Goal: Task Accomplishment & Management: Complete application form

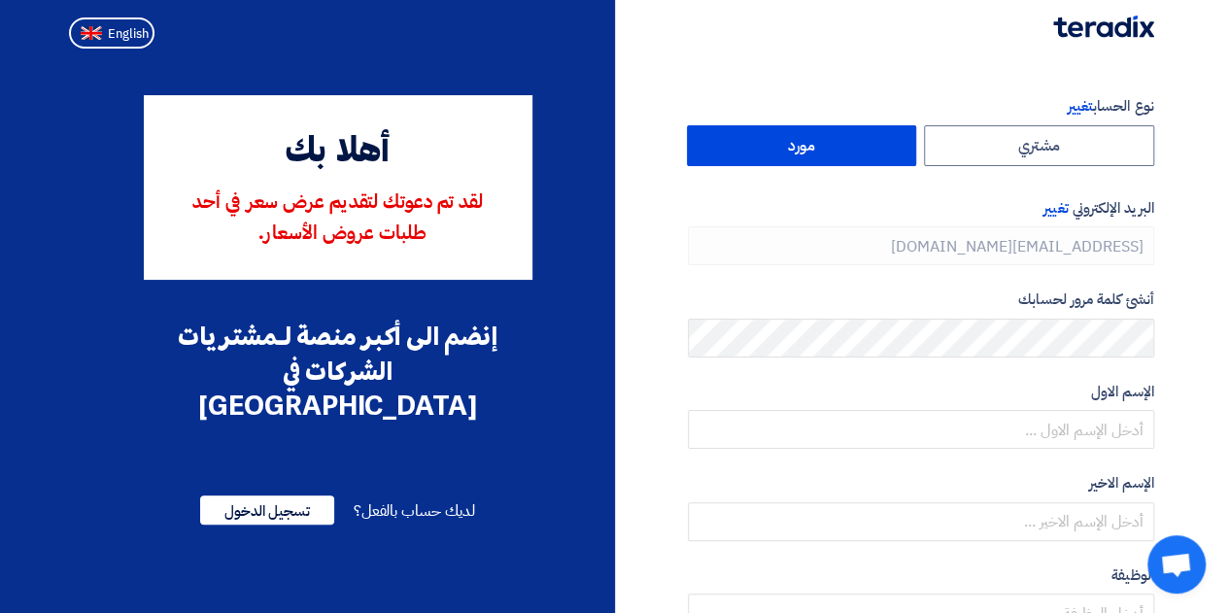
type input "[PHONE_NUMBER]"
click at [259, 496] on span "تسجيل الدخول" at bounding box center [267, 510] width 134 height 29
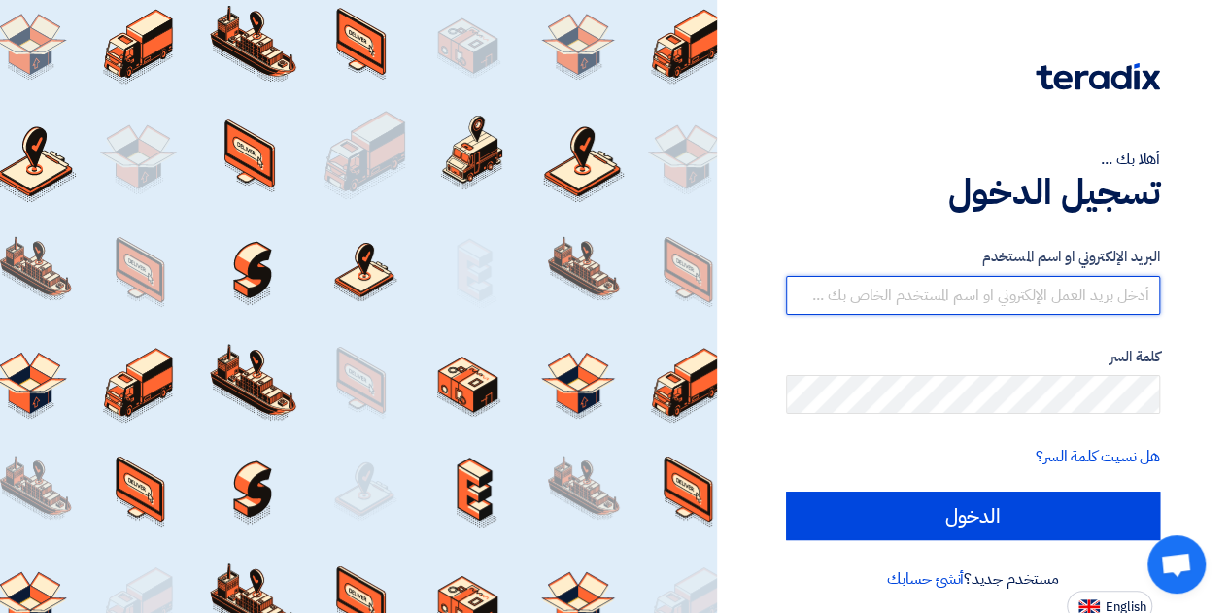
type input "[EMAIL_ADDRESS][DOMAIN_NAME]"
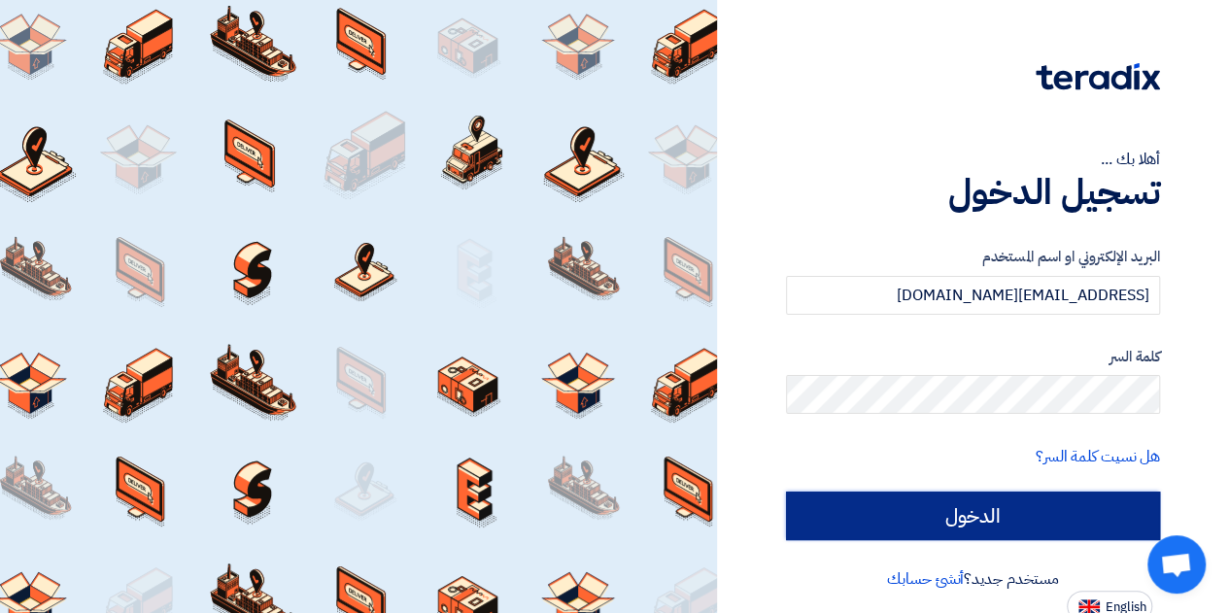
click at [992, 506] on input "الدخول" at bounding box center [973, 516] width 374 height 49
type input "Sign in"
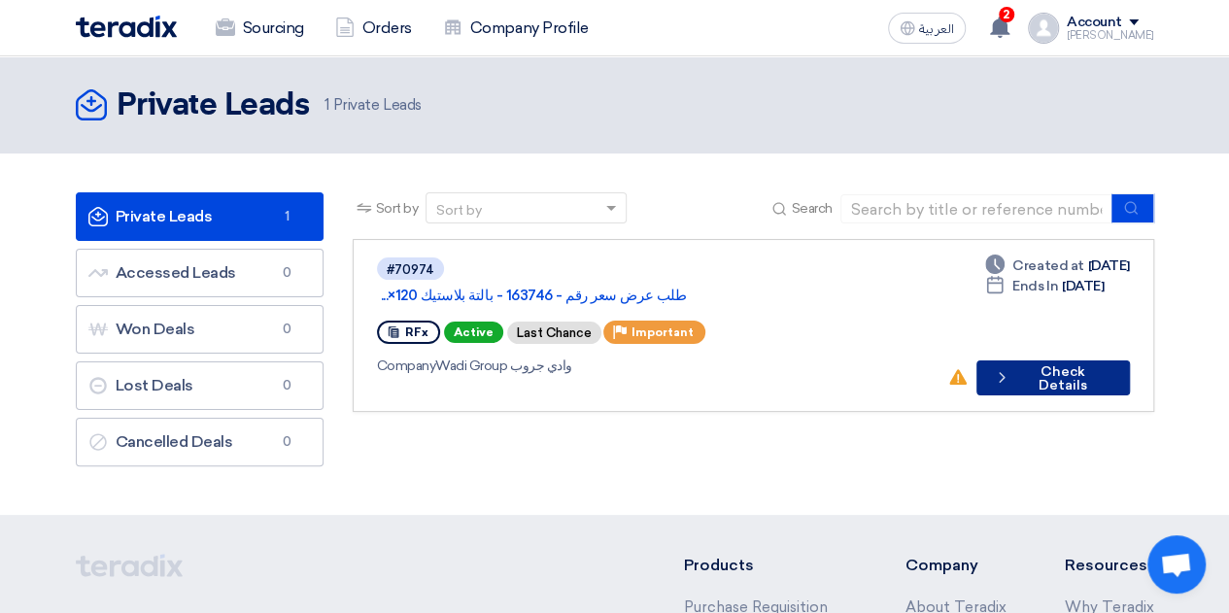
click at [1077, 361] on button "Check details Check Details" at bounding box center [1053, 378] width 153 height 35
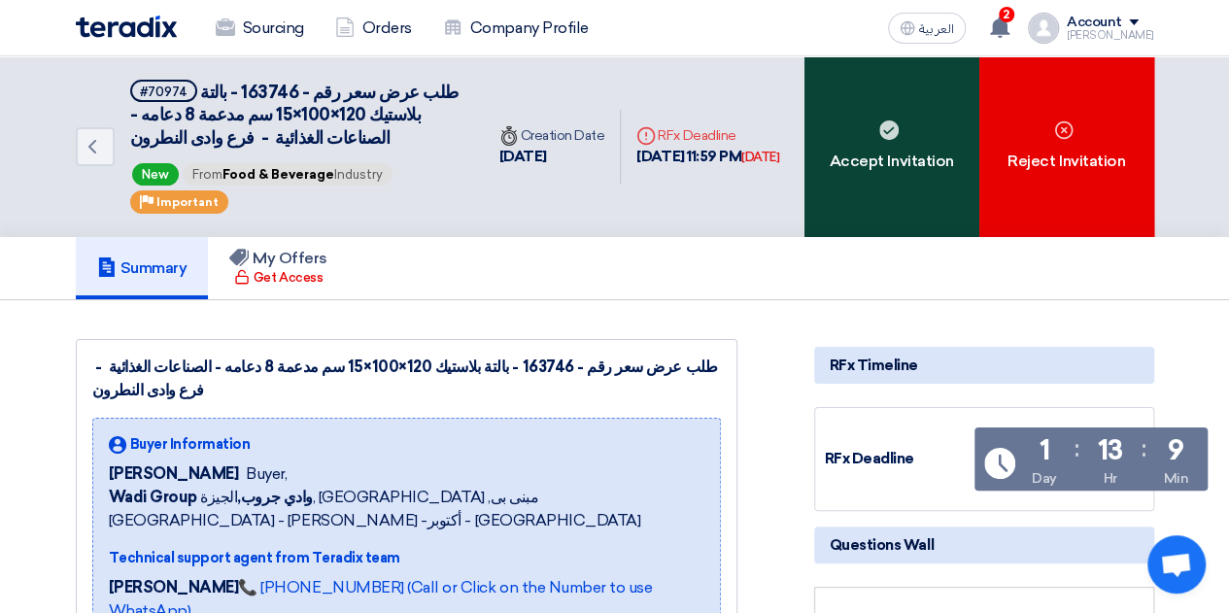
click at [893, 145] on div "Accept Invitation" at bounding box center [892, 146] width 175 height 181
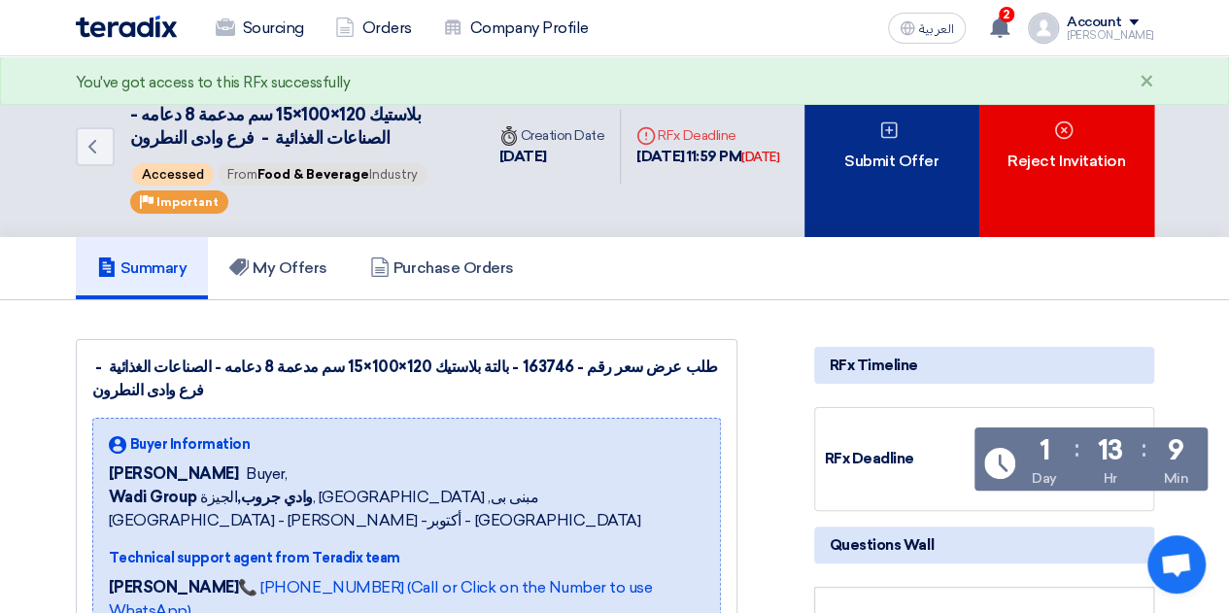
click at [884, 130] on icon at bounding box center [889, 130] width 19 height 19
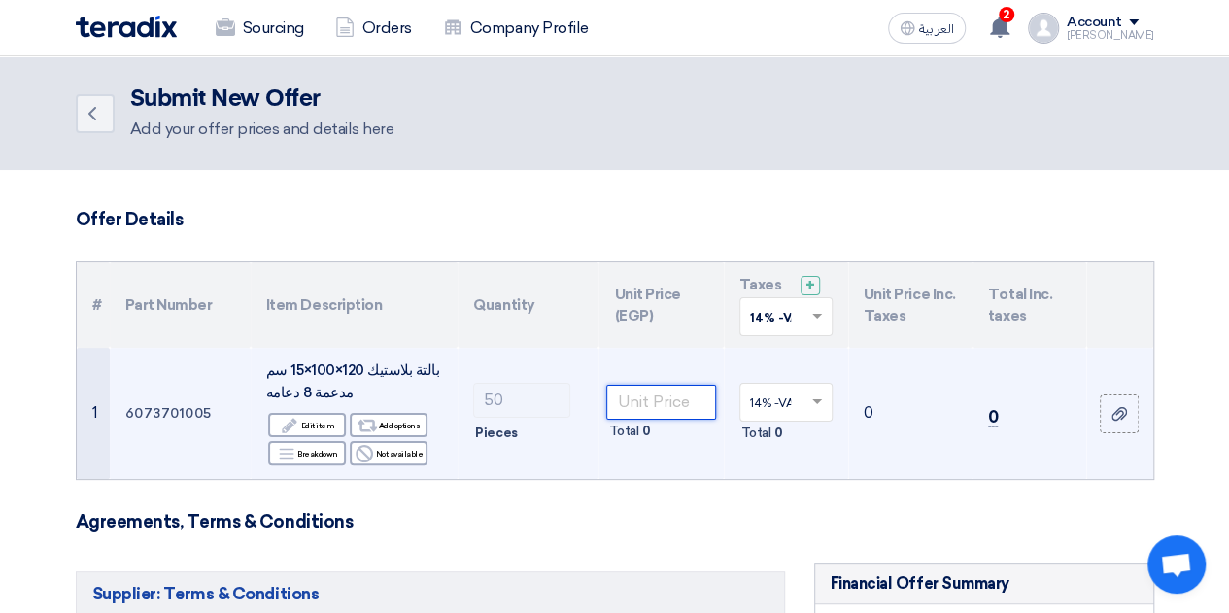
click at [678, 409] on input "number" at bounding box center [660, 402] width 109 height 35
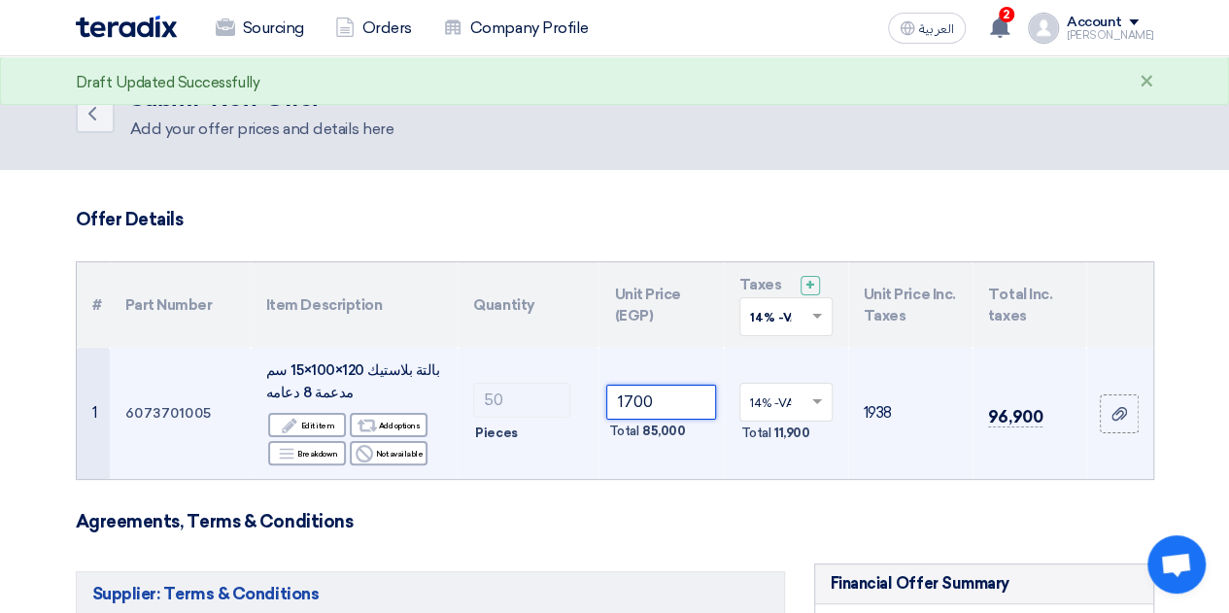
drag, startPoint x: 641, startPoint y: 398, endPoint x: 626, endPoint y: 399, distance: 14.6
click at [624, 401] on input "1700" at bounding box center [660, 402] width 109 height 35
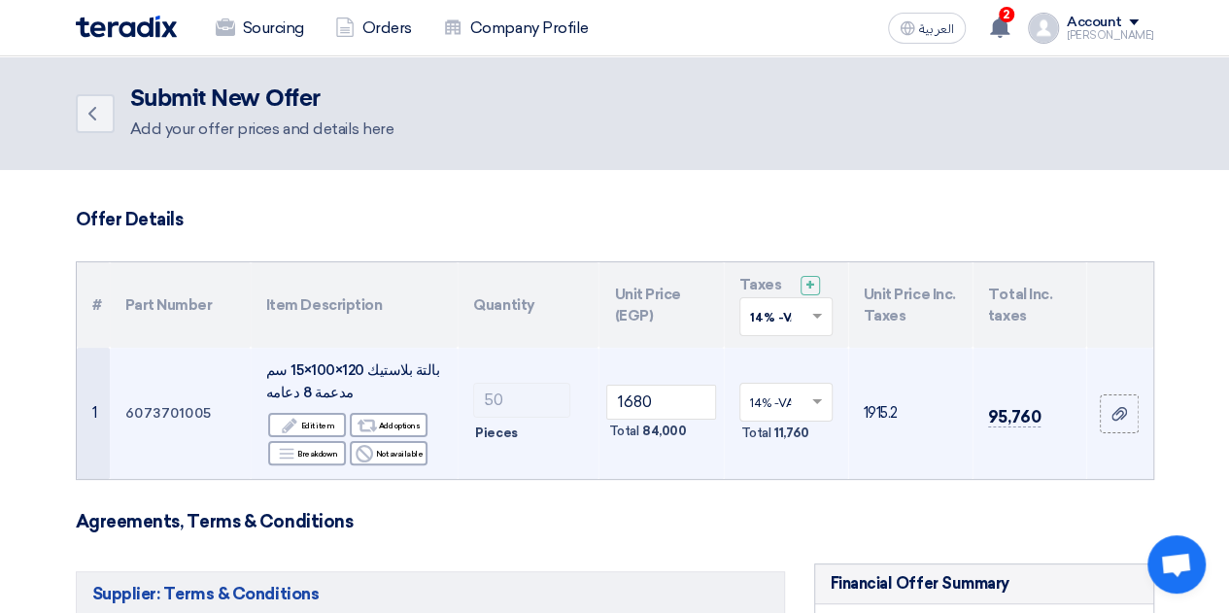
click at [863, 464] on td "1915.2" at bounding box center [910, 413] width 124 height 131
drag, startPoint x: 652, startPoint y: 402, endPoint x: 623, endPoint y: 409, distance: 29.9
click at [623, 409] on input "1680" at bounding box center [660, 402] width 109 height 35
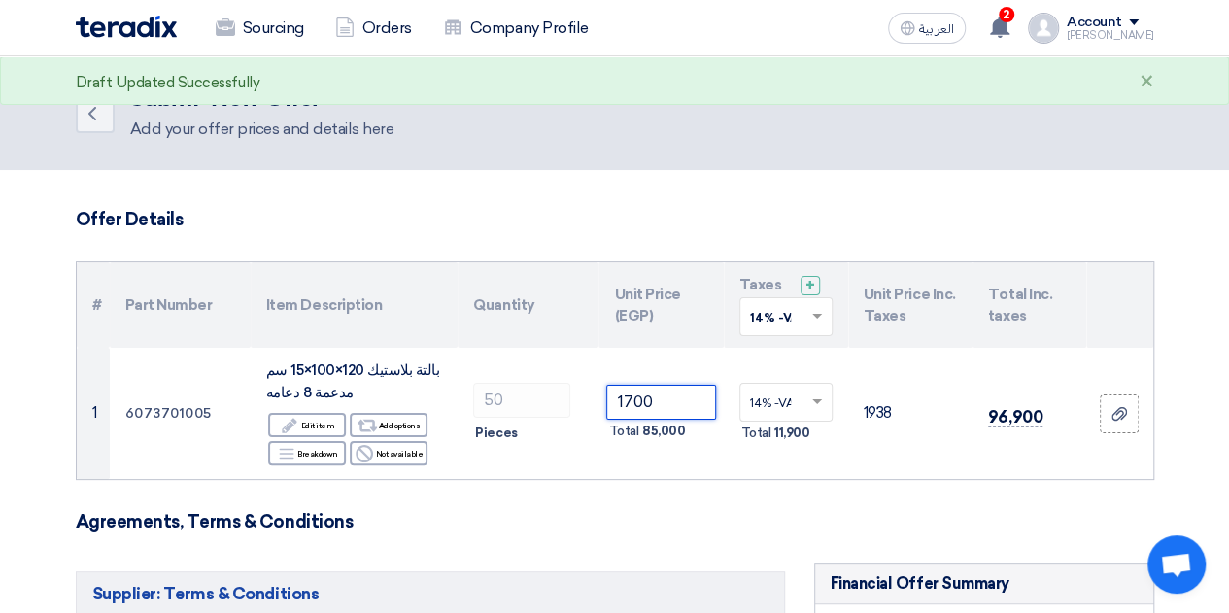
type input "1700"
click at [967, 530] on h3 "Agreements, Terms & Conditions" at bounding box center [615, 521] width 1079 height 21
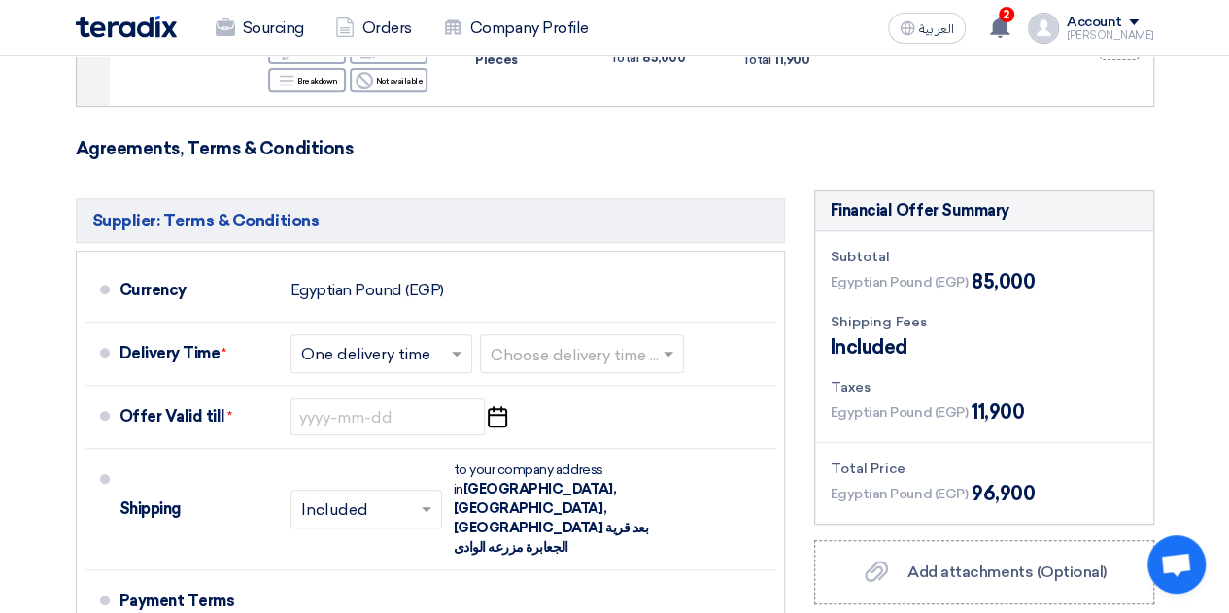
scroll to position [389, 0]
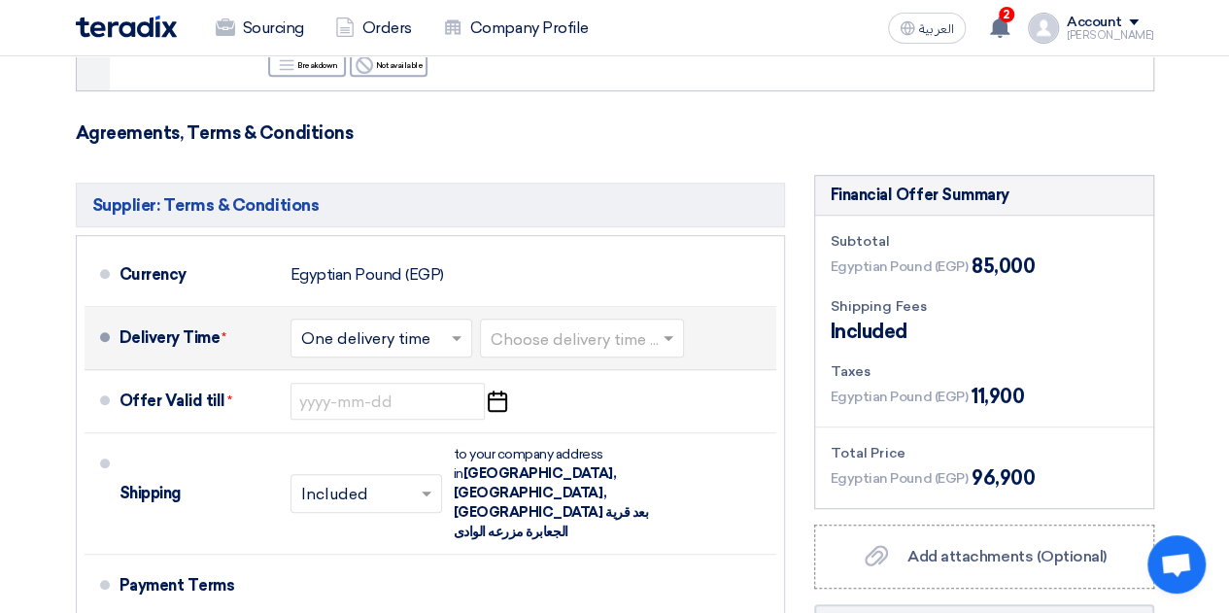
click at [450, 338] on span at bounding box center [459, 338] width 24 height 19
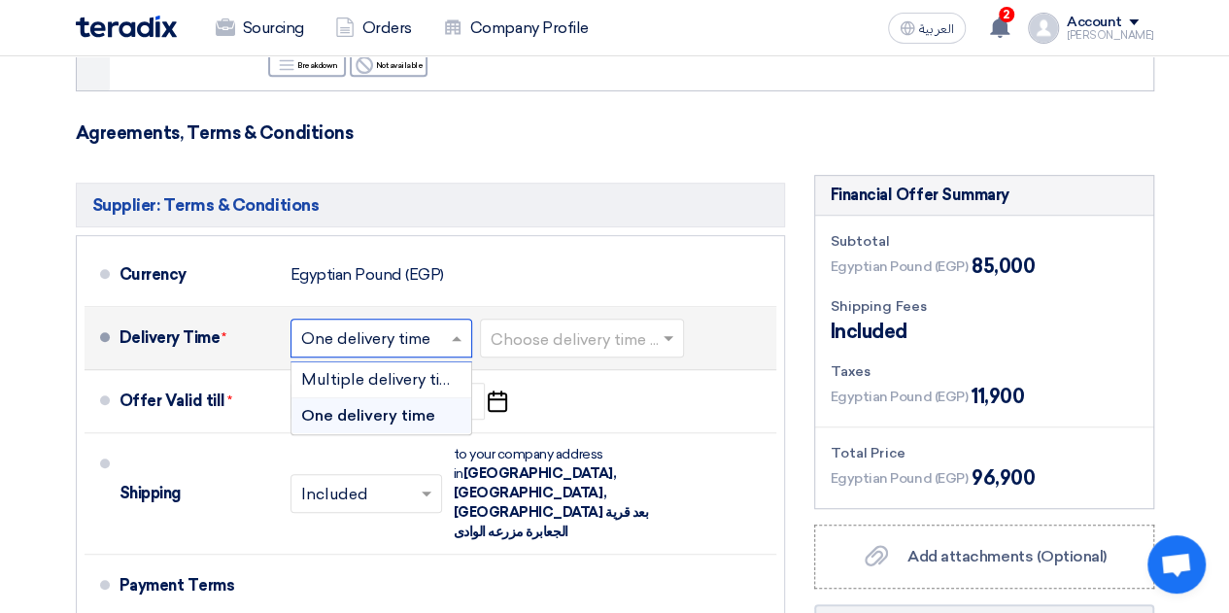
click at [385, 412] on span "One delivery time" at bounding box center [368, 415] width 134 height 18
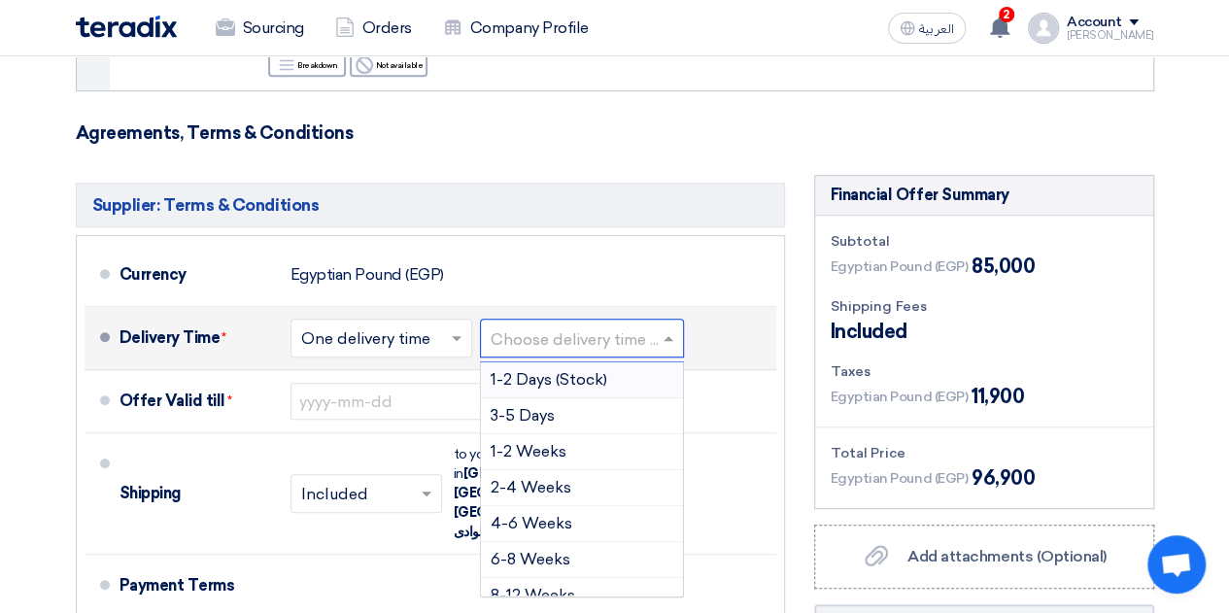
click at [664, 339] on span at bounding box center [671, 338] width 24 height 19
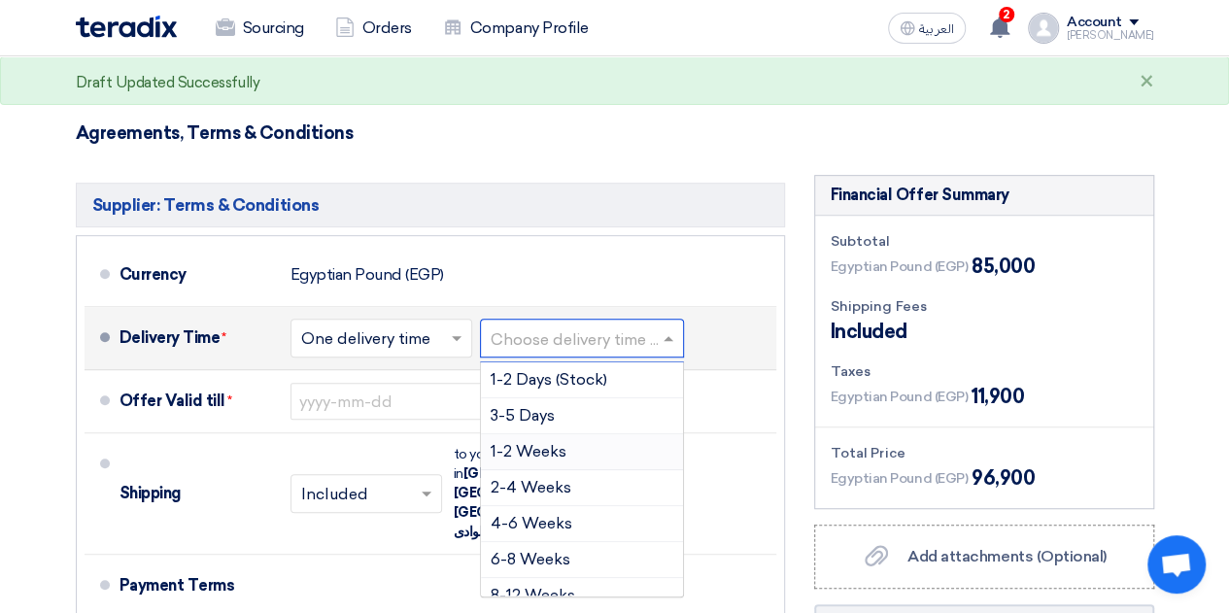
click at [530, 448] on span "1-2 Weeks" at bounding box center [529, 451] width 76 height 18
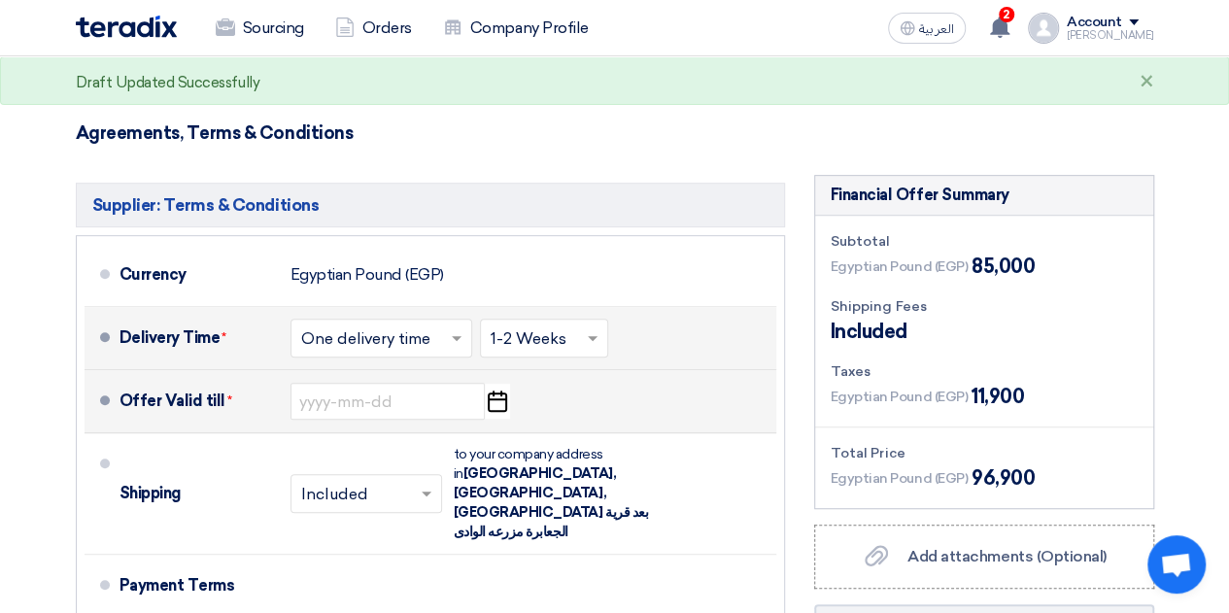
click at [496, 394] on icon "Pick a date" at bounding box center [497, 401] width 26 height 35
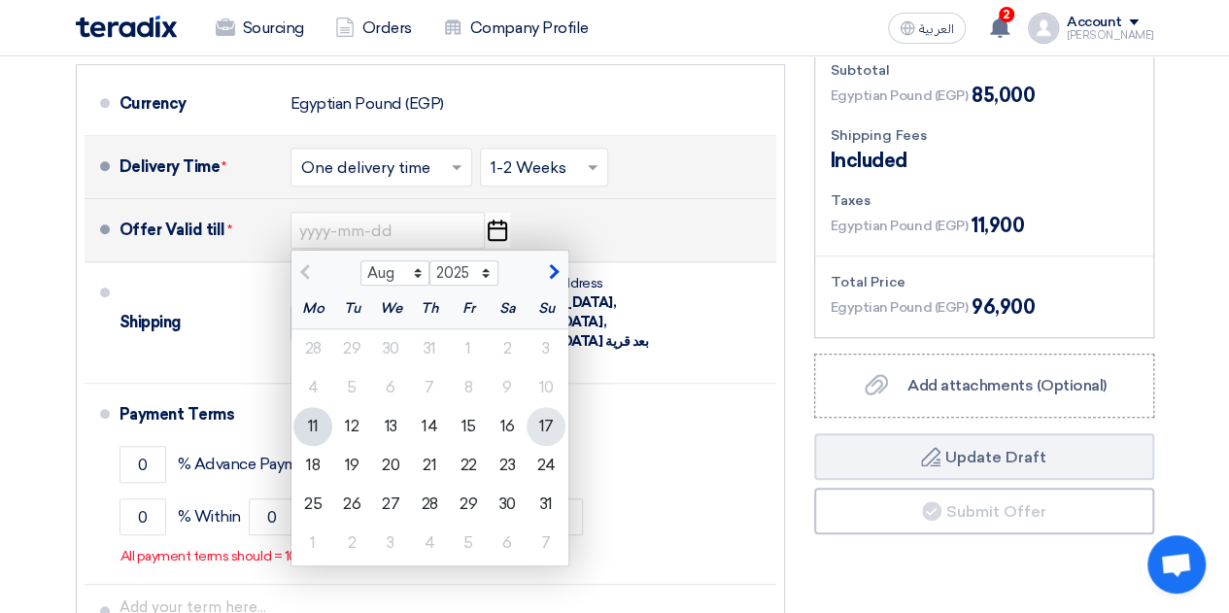
scroll to position [583, 0]
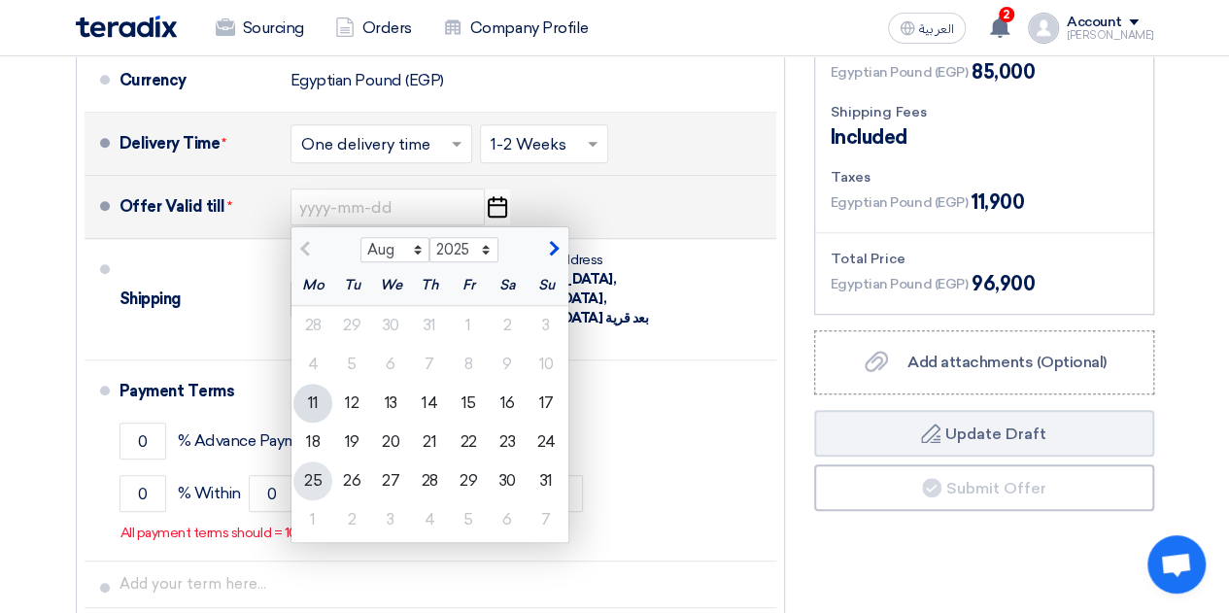
click at [314, 470] on div "25" at bounding box center [313, 481] width 39 height 39
type input "[DATE]"
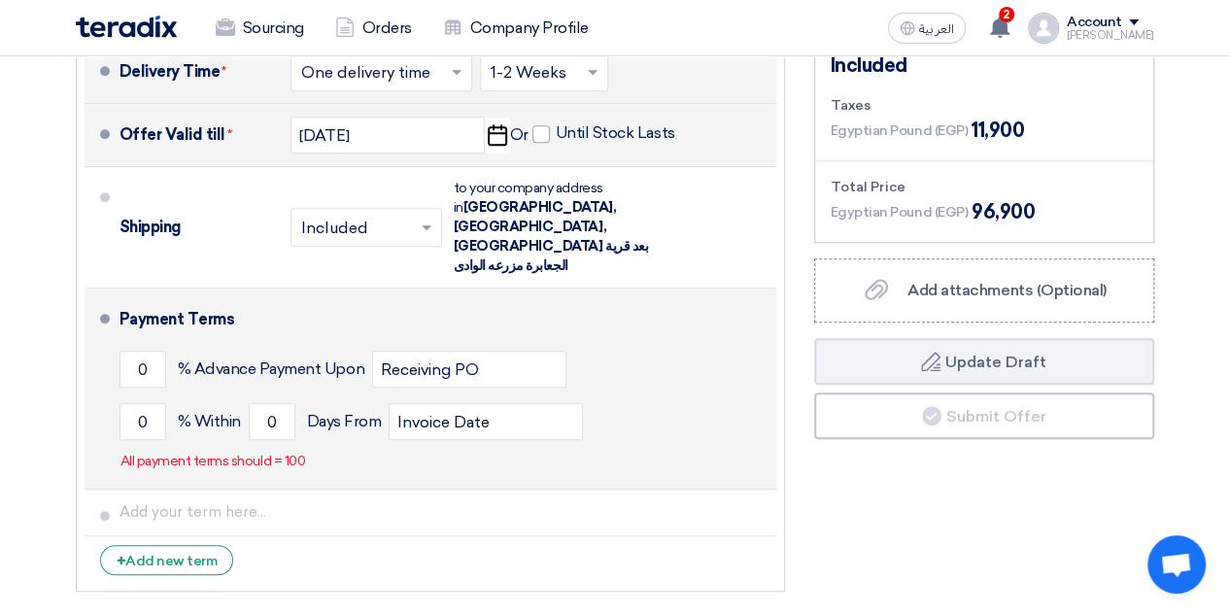
scroll to position [680, 0]
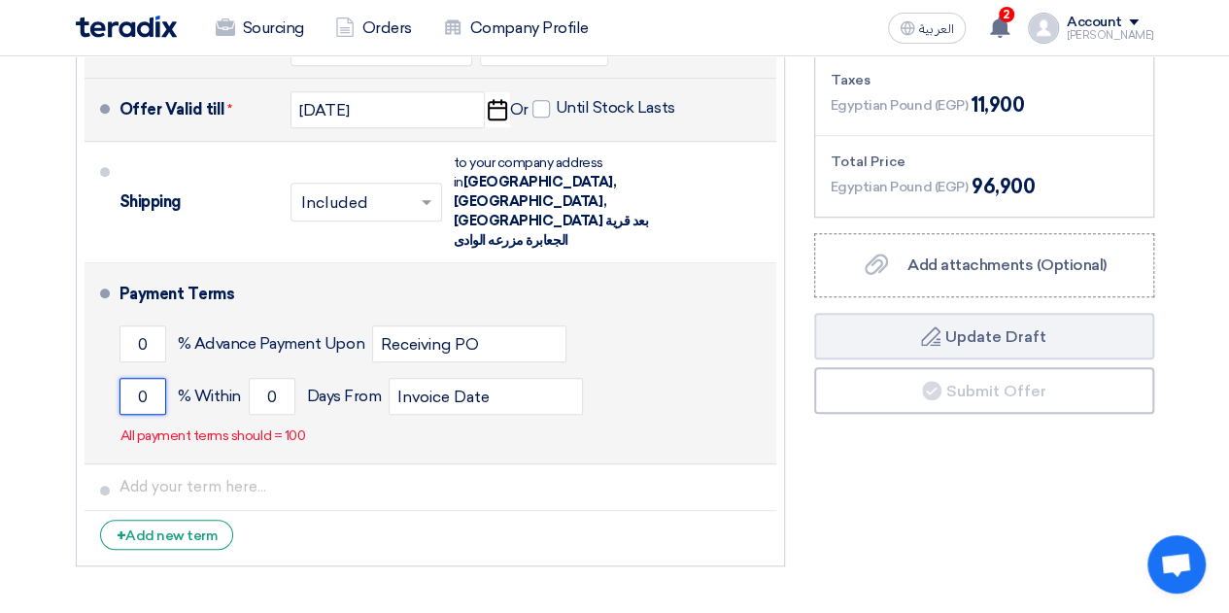
drag, startPoint x: 156, startPoint y: 357, endPoint x: 117, endPoint y: 364, distance: 39.5
click at [117, 364] on li "Payment Terms 0 % Advance Payment Upon Receiving PO 0 % Within 0" at bounding box center [431, 363] width 692 height 201
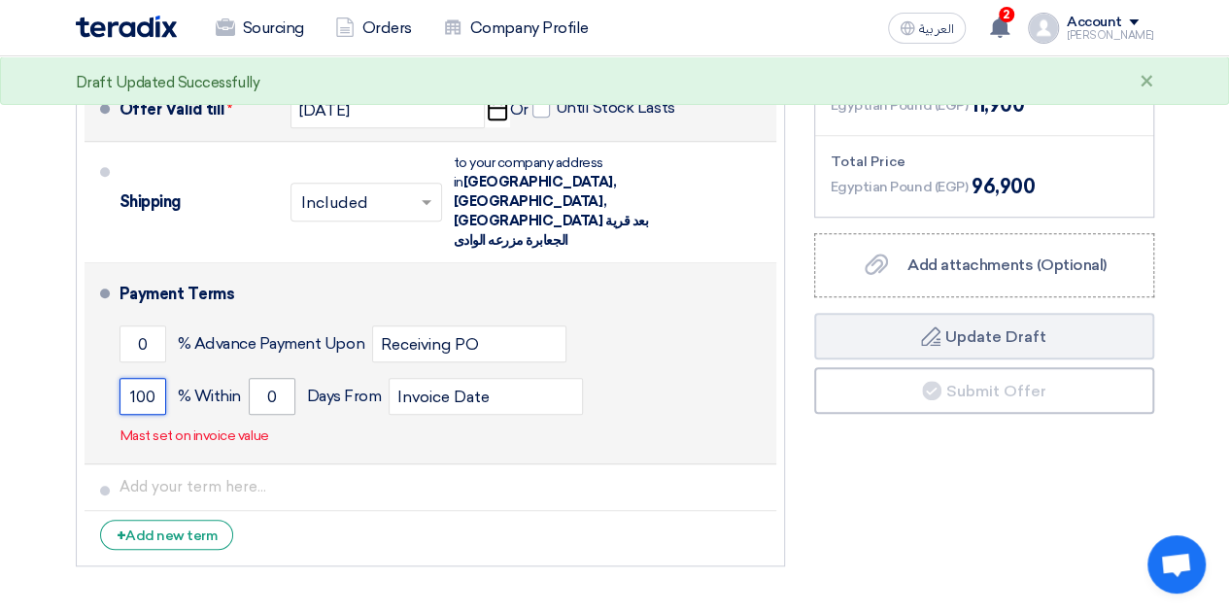
type input "100"
click at [279, 378] on input "0" at bounding box center [272, 396] width 47 height 37
drag, startPoint x: 279, startPoint y: 353, endPoint x: 264, endPoint y: 353, distance: 14.6
click at [264, 378] on input "0" at bounding box center [272, 396] width 47 height 37
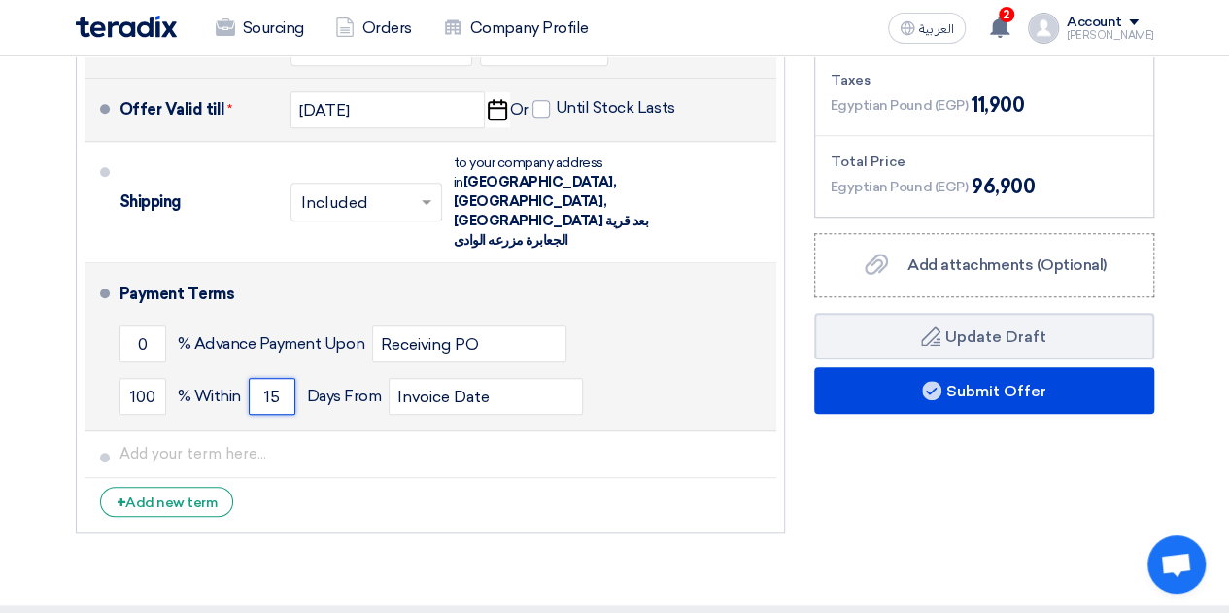
type input "15"
click at [688, 370] on div "100 % [DATE] From Invoice Date" at bounding box center [444, 396] width 649 height 52
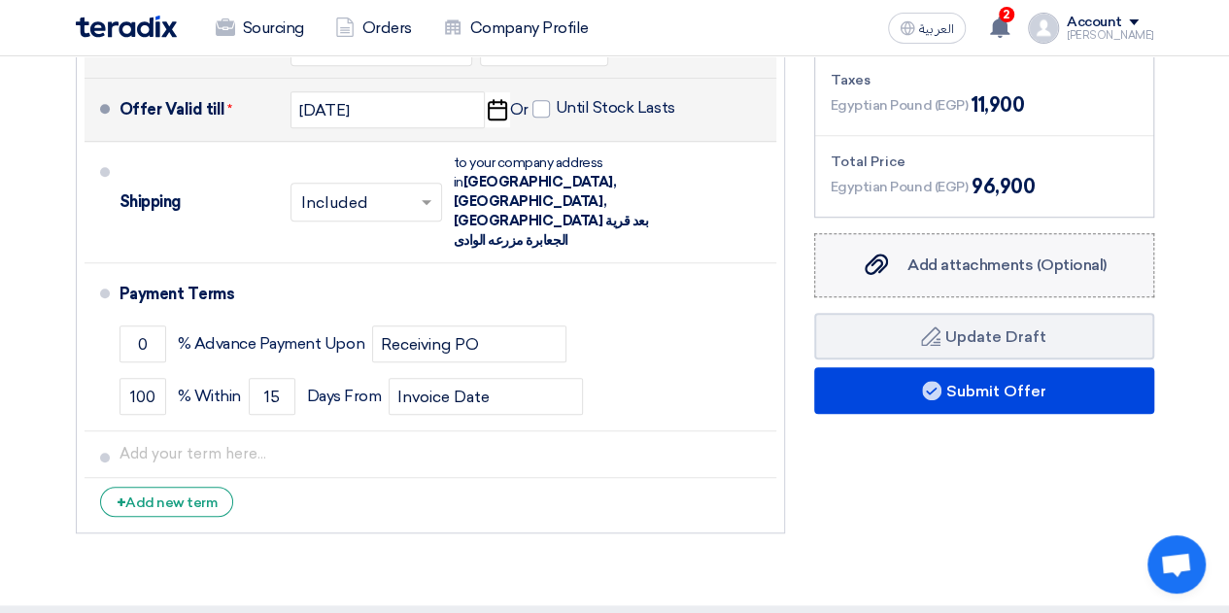
scroll to position [583, 0]
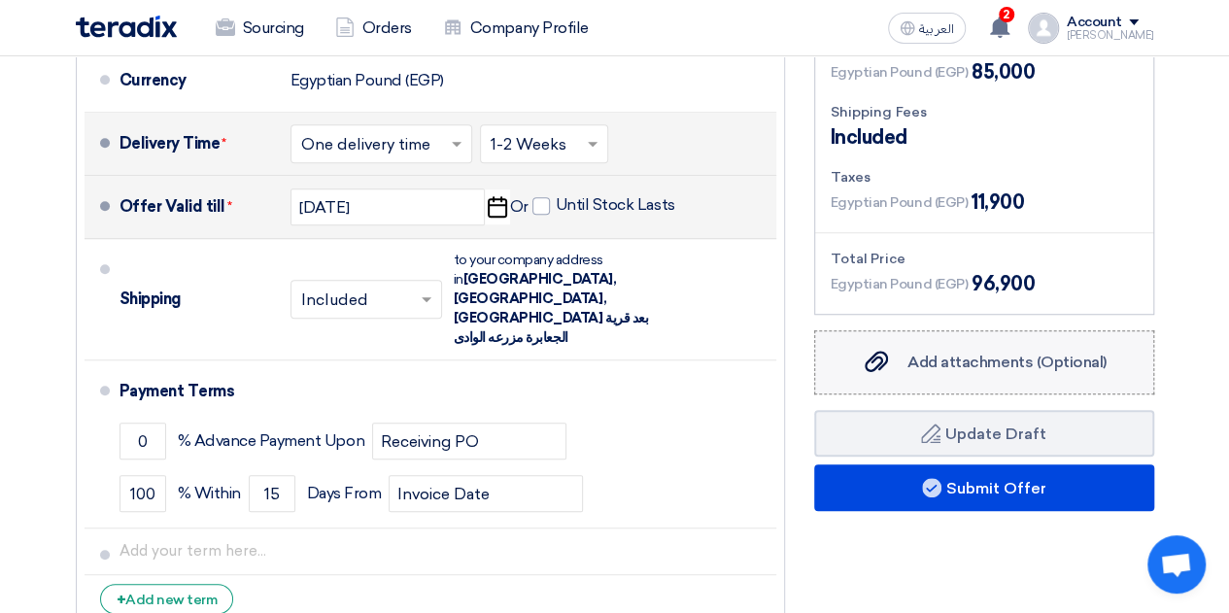
click at [918, 355] on span "Add attachments (Optional)" at bounding box center [1007, 362] width 199 height 18
click at [0, 0] on input "Add attachments (Optional) Add attachments (Optional)" at bounding box center [0, 0] width 0 height 0
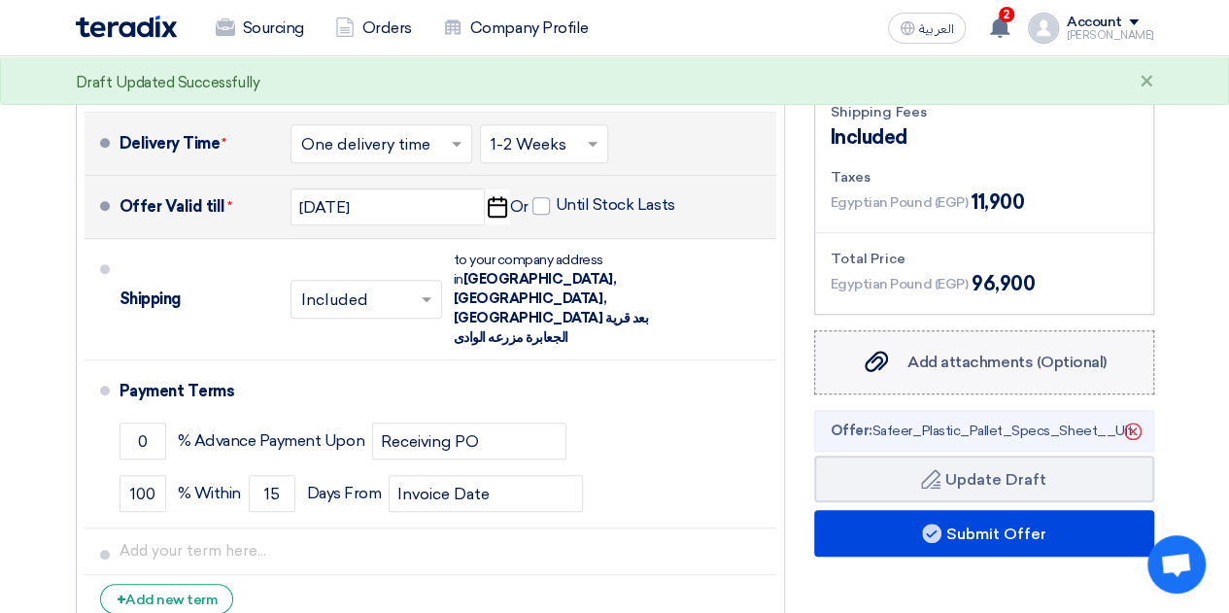
click at [989, 353] on span "Add attachments (Optional)" at bounding box center [1007, 362] width 199 height 18
click at [0, 0] on input "Add attachments (Optional) Add attachments (Optional)" at bounding box center [0, 0] width 0 height 0
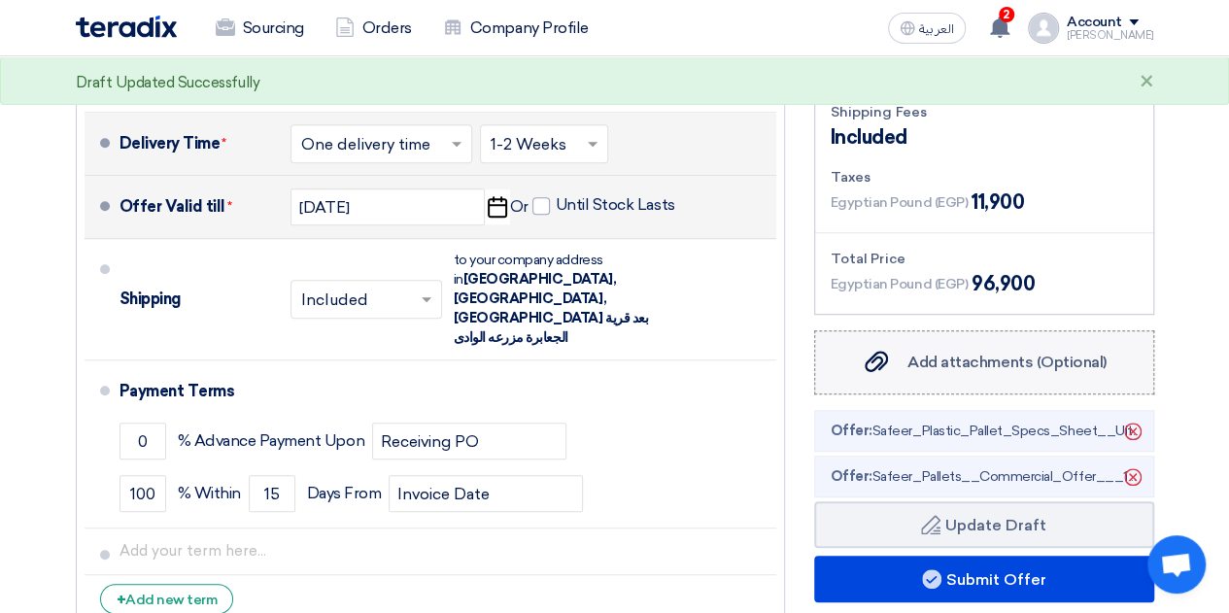
click at [972, 370] on div "Add attachments (Optional) Add attachments (Optional)" at bounding box center [983, 362] width 245 height 23
click at [0, 0] on input "Add attachments (Optional) Add attachments (Optional)" at bounding box center [0, 0] width 0 height 0
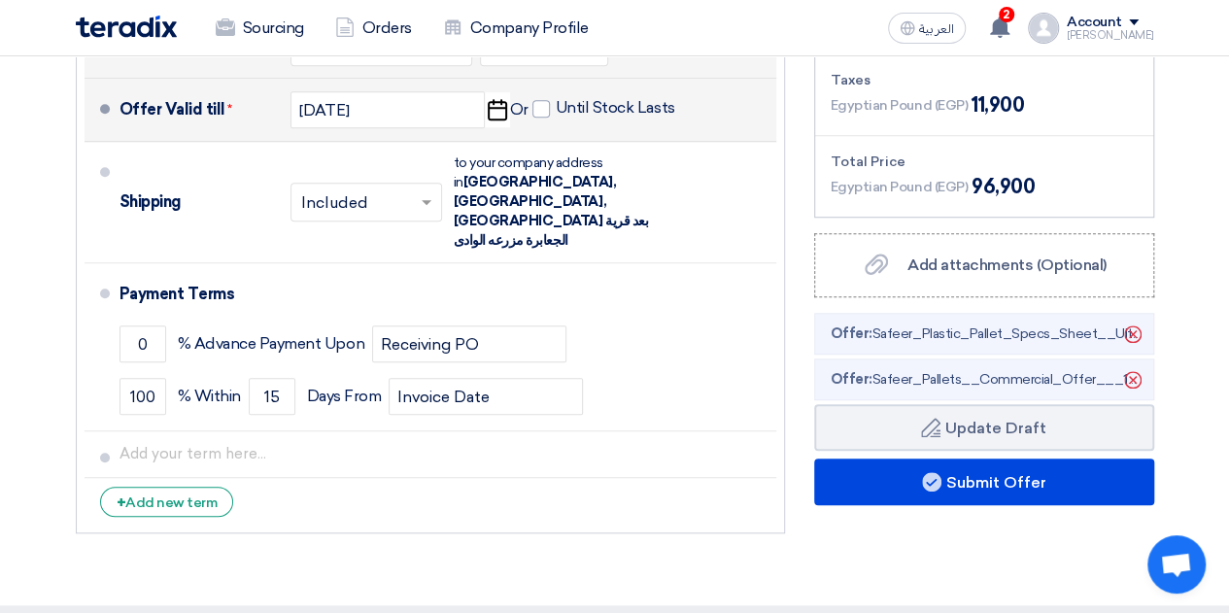
scroll to position [778, 0]
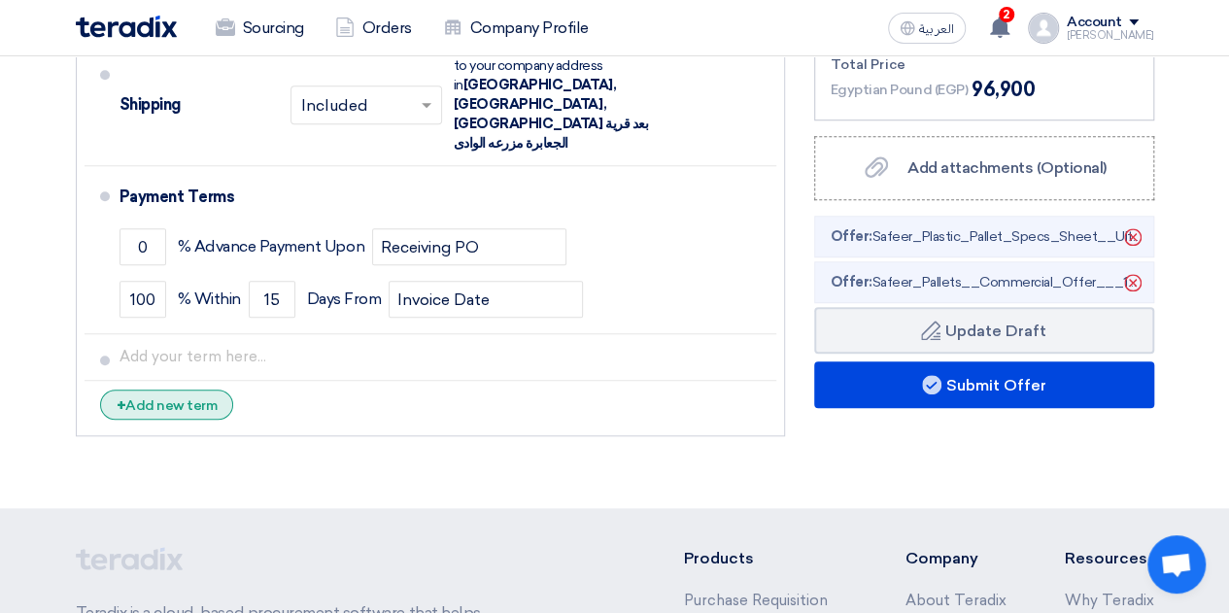
click at [150, 390] on div "+ Add new term" at bounding box center [167, 405] width 134 height 30
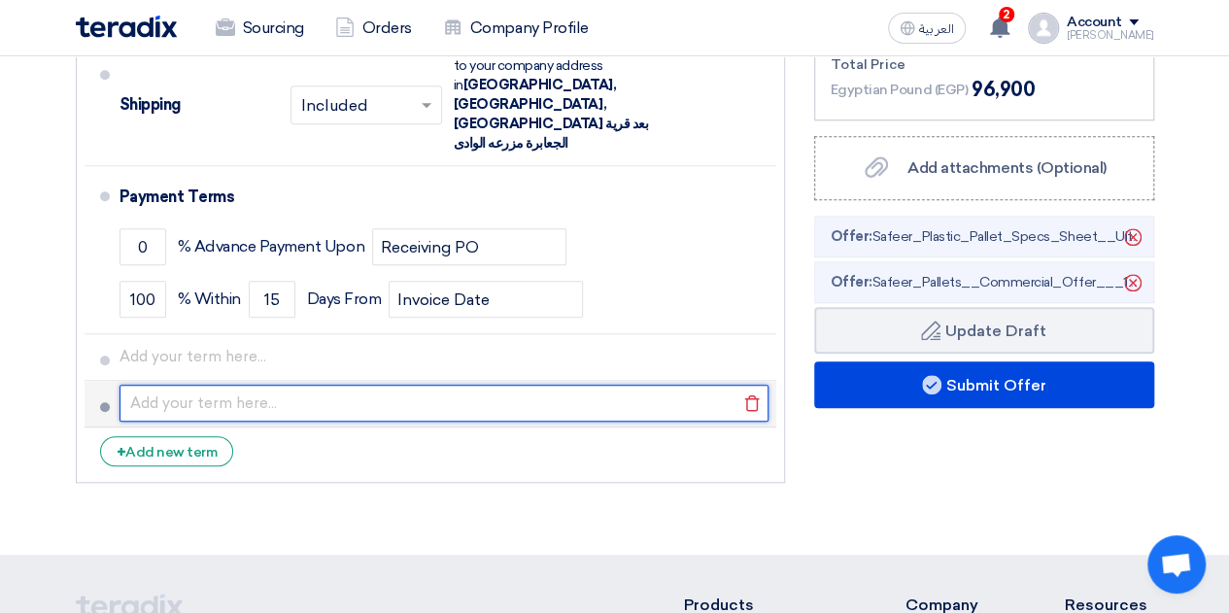
click at [152, 385] on input "text" at bounding box center [444, 403] width 649 height 37
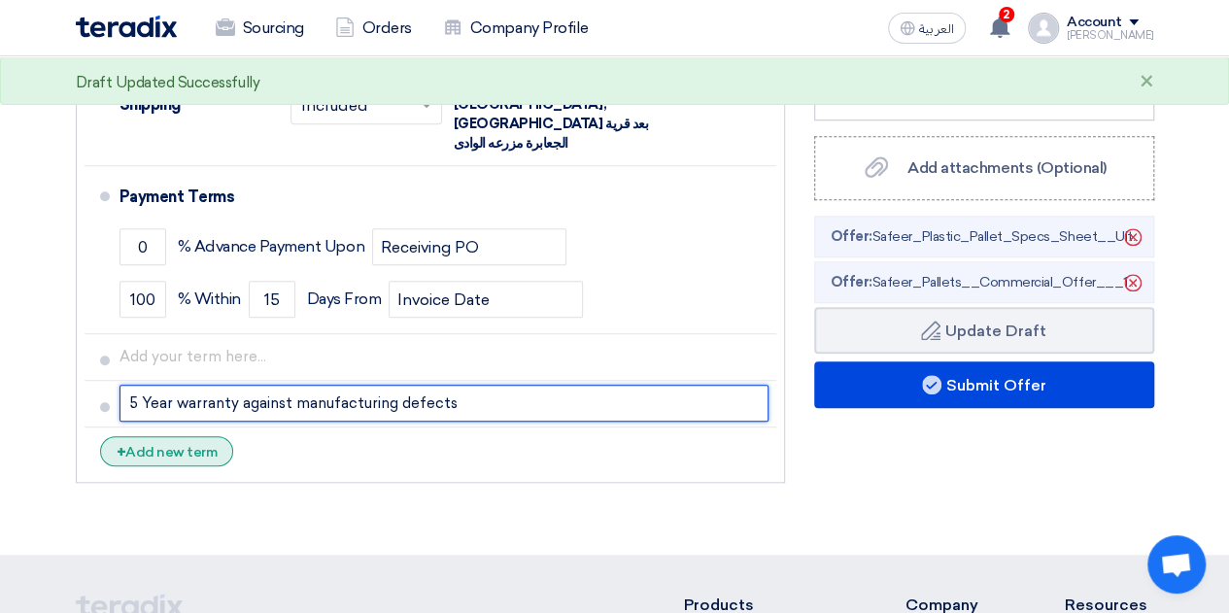
type input "5 Year warranty against manufacturing defects"
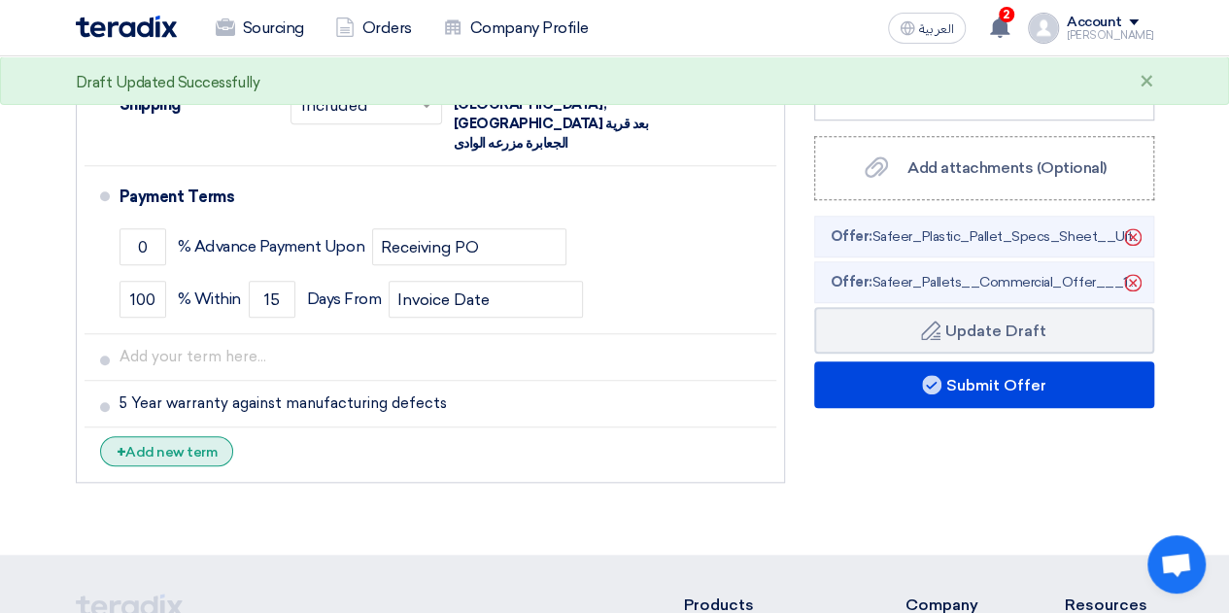
click at [189, 436] on div "+ Add new term" at bounding box center [167, 451] width 134 height 30
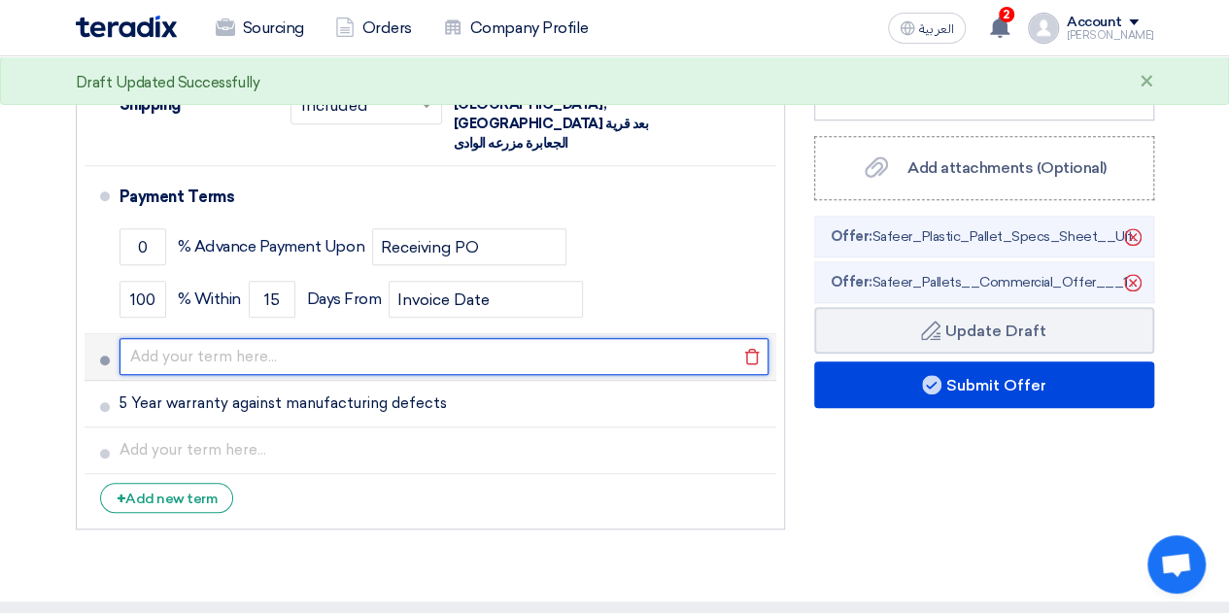
click at [155, 338] on input "text" at bounding box center [444, 356] width 649 height 37
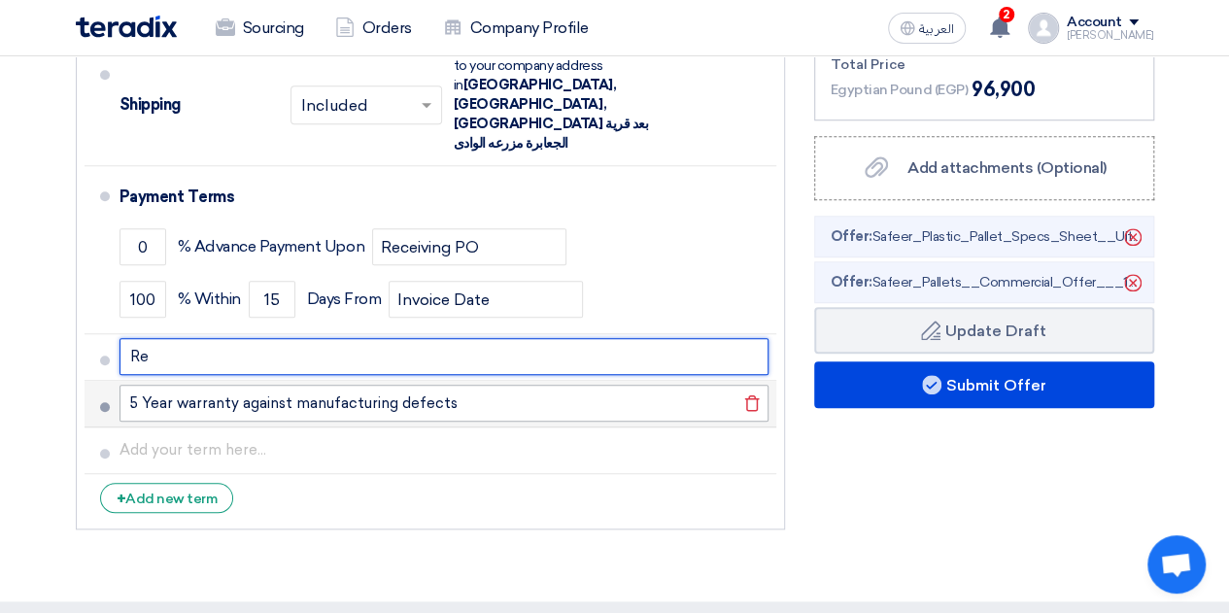
type input "R"
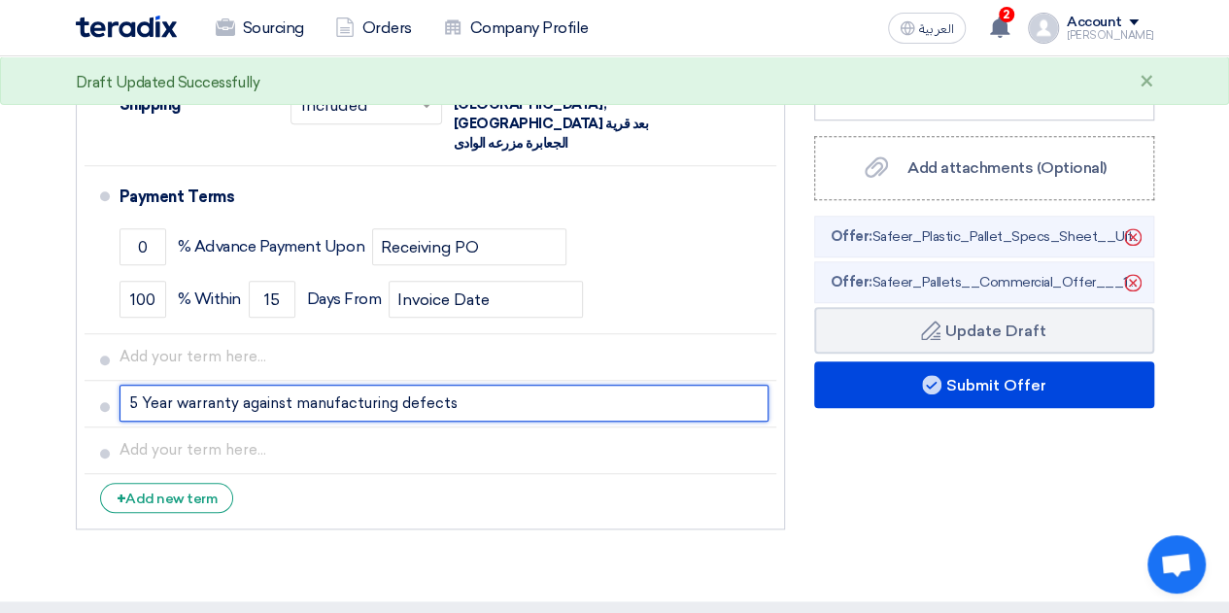
drag, startPoint x: 478, startPoint y: 366, endPoint x: 58, endPoint y: 367, distance: 419.9
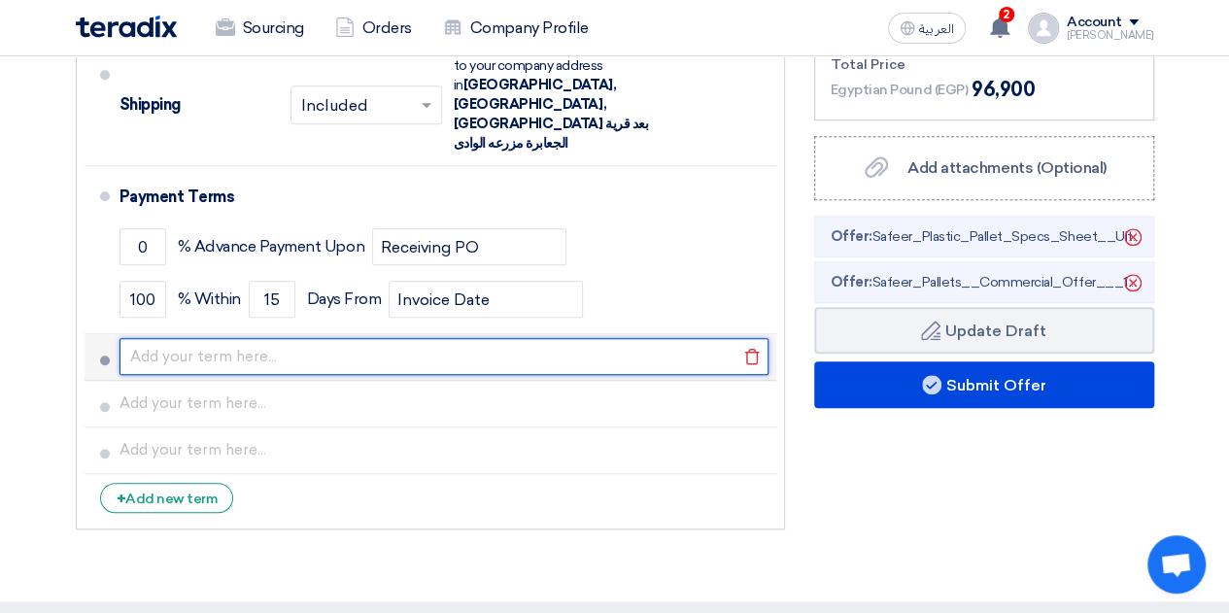
click at [150, 338] on input "text" at bounding box center [444, 356] width 649 height 37
paste input "5 Year warranty against manufacturing defects"
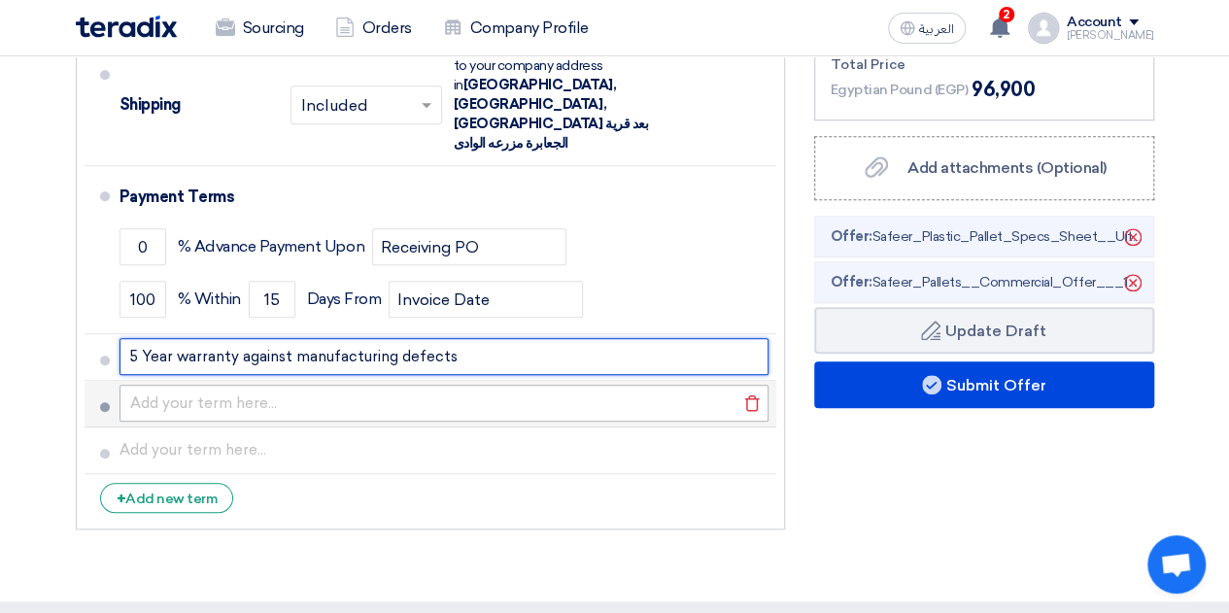
type input "5 Year warranty against manufacturing defects"
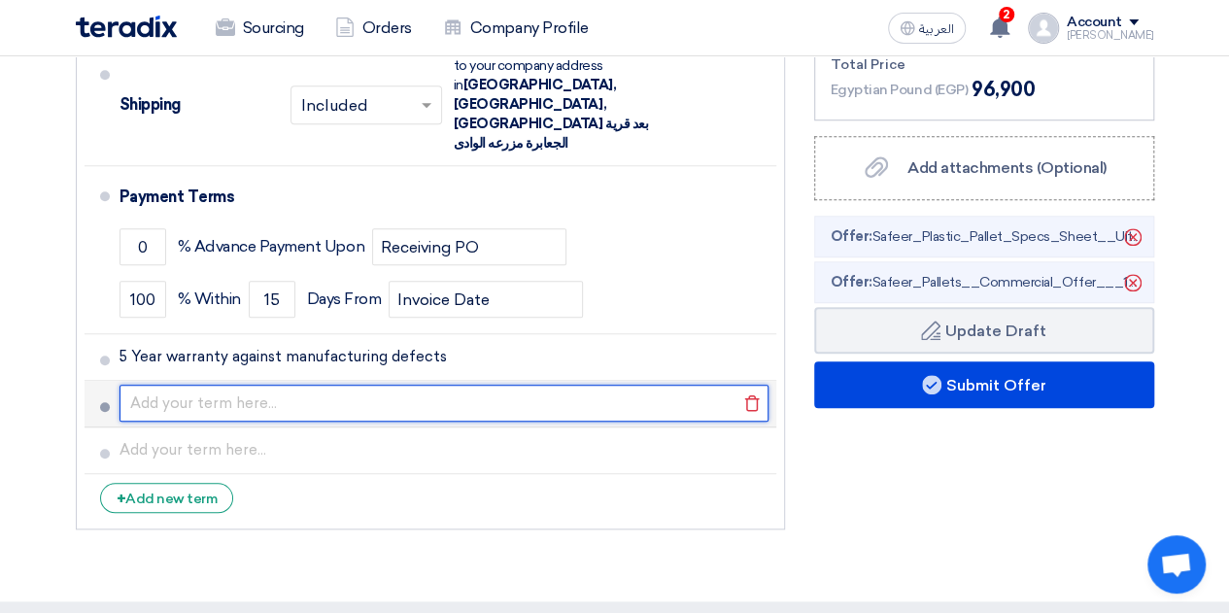
click at [165, 385] on input "text" at bounding box center [444, 403] width 649 height 37
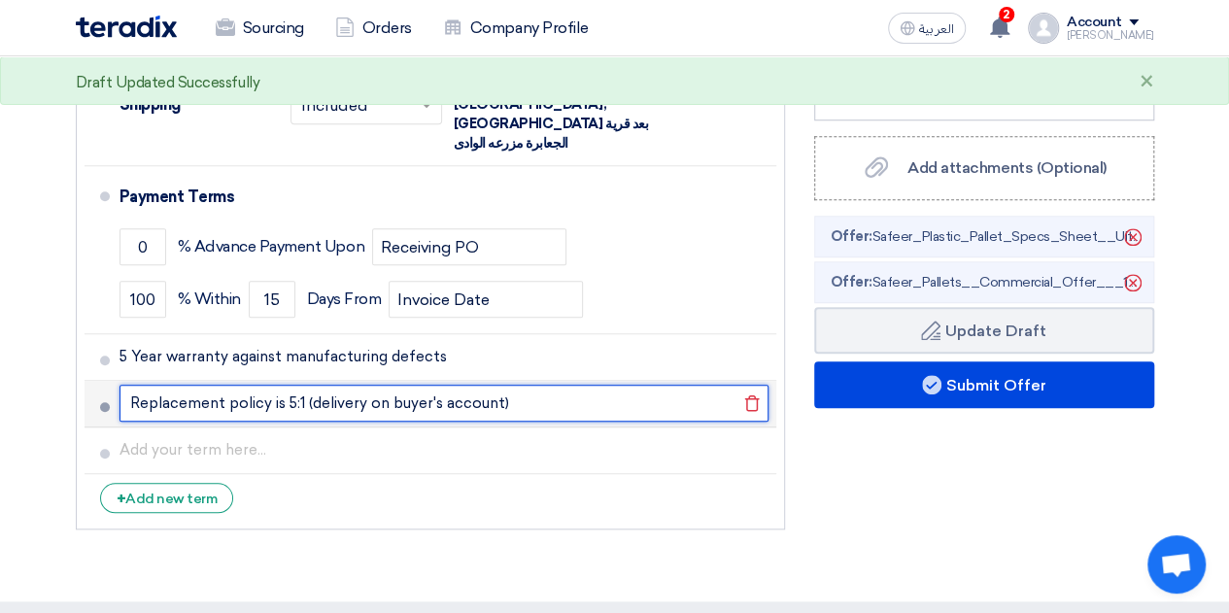
type input "Replacement policy is 5:1 (delivery on buyer's account)"
click at [814, 307] on button "Draft Update Draft" at bounding box center [984, 330] width 340 height 47
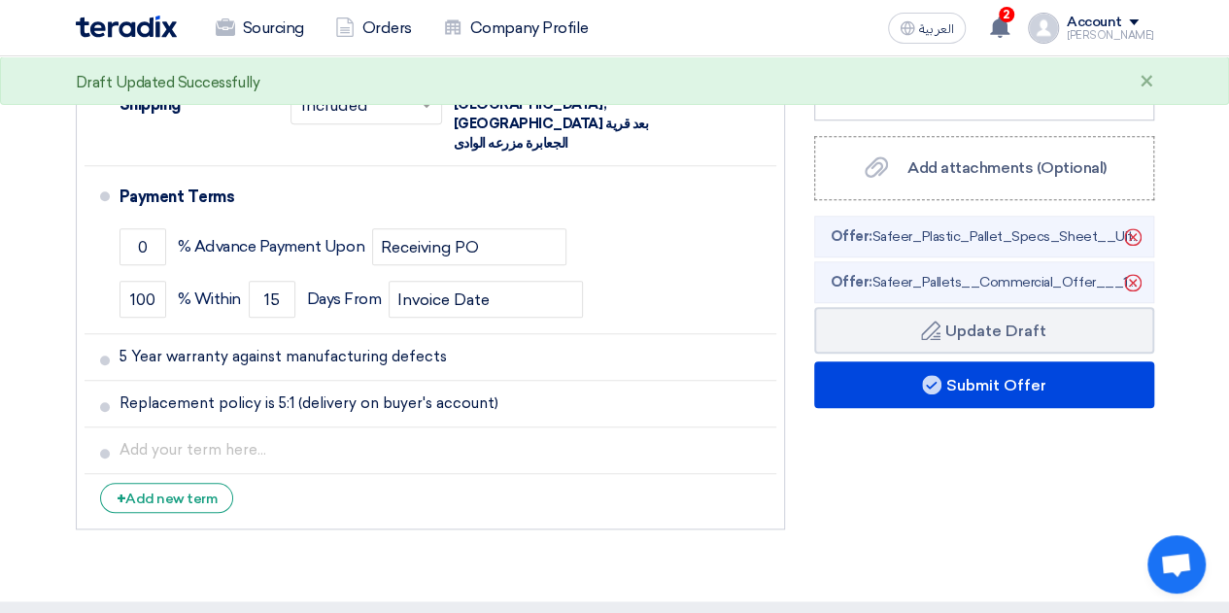
click at [849, 491] on div "Financial Offer Summary Subtotal Egyptian Pound (EGP) 85,000 Shipping Fees" at bounding box center [984, 162] width 369 height 753
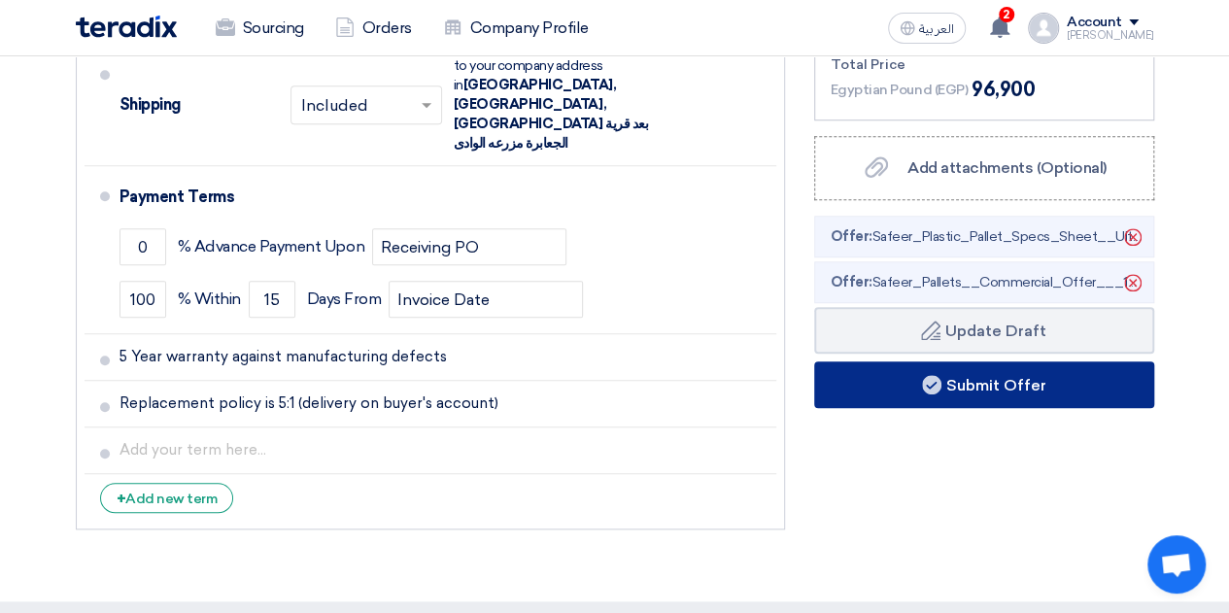
click at [1030, 400] on button "Submit Offer" at bounding box center [984, 385] width 340 height 47
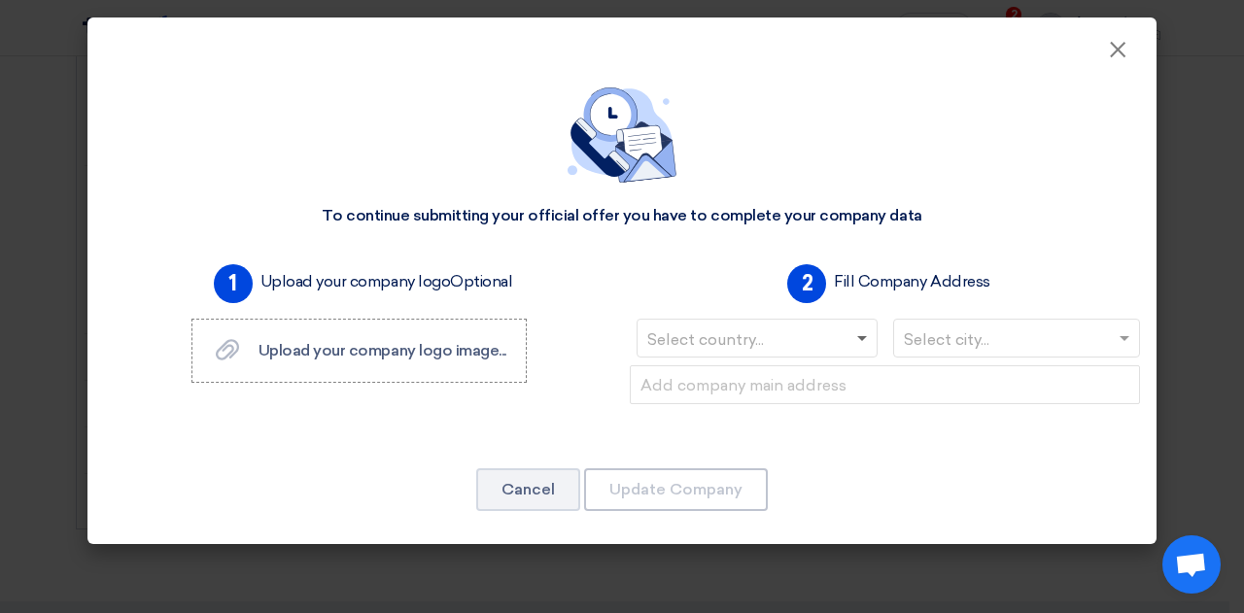
click at [864, 338] on span at bounding box center [862, 339] width 10 height 7
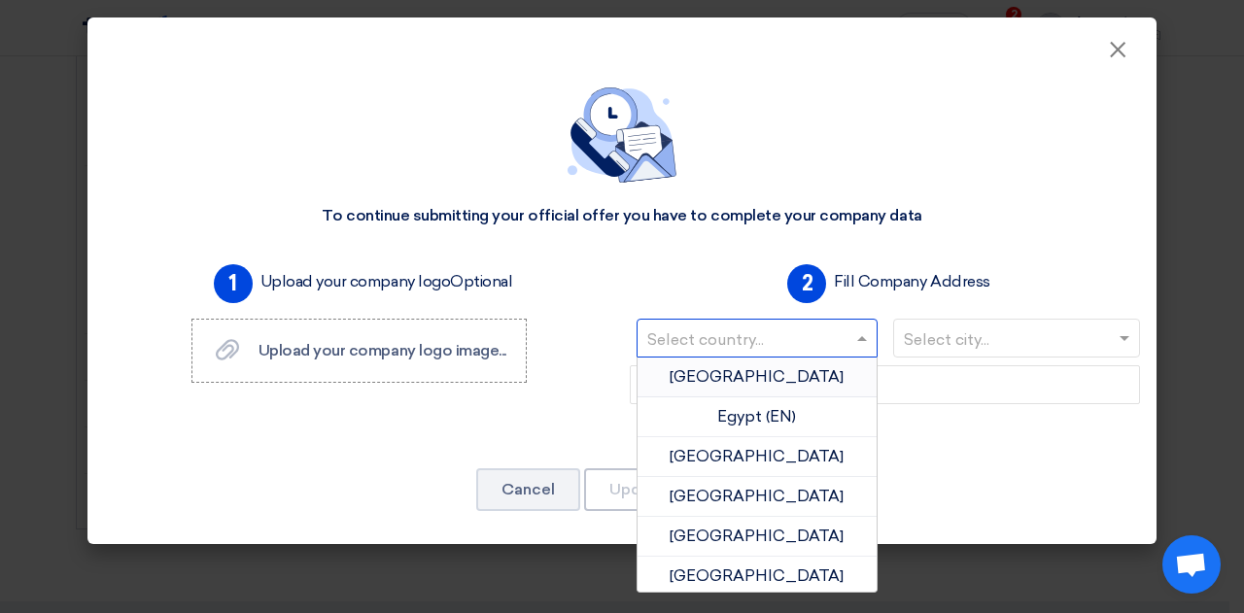
click at [778, 371] on div "[GEOGRAPHIC_DATA]" at bounding box center [757, 378] width 239 height 40
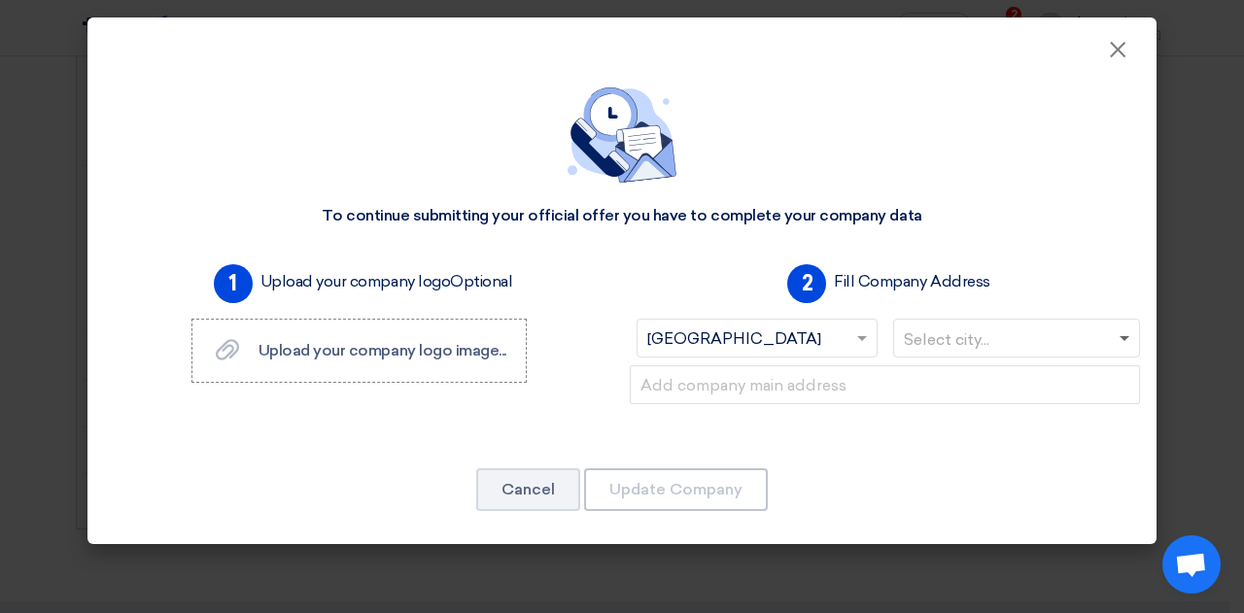
click at [1115, 342] on span at bounding box center [1127, 338] width 24 height 23
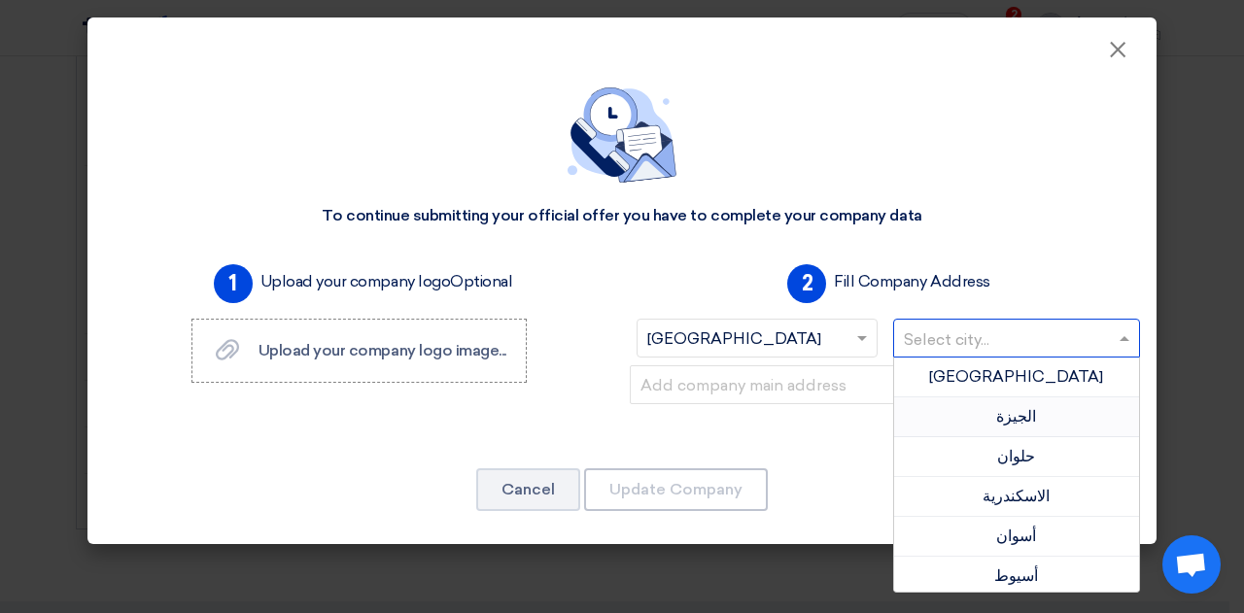
click at [1004, 431] on div "الجيزة" at bounding box center [1017, 418] width 246 height 40
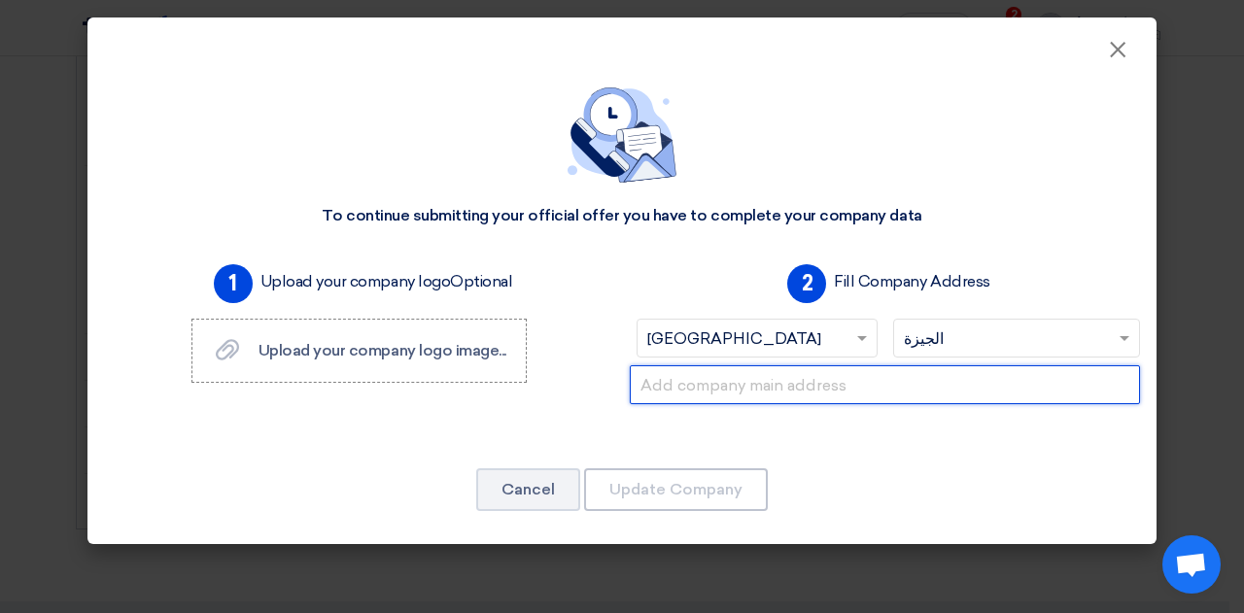
click at [776, 398] on input "text" at bounding box center [885, 384] width 510 height 39
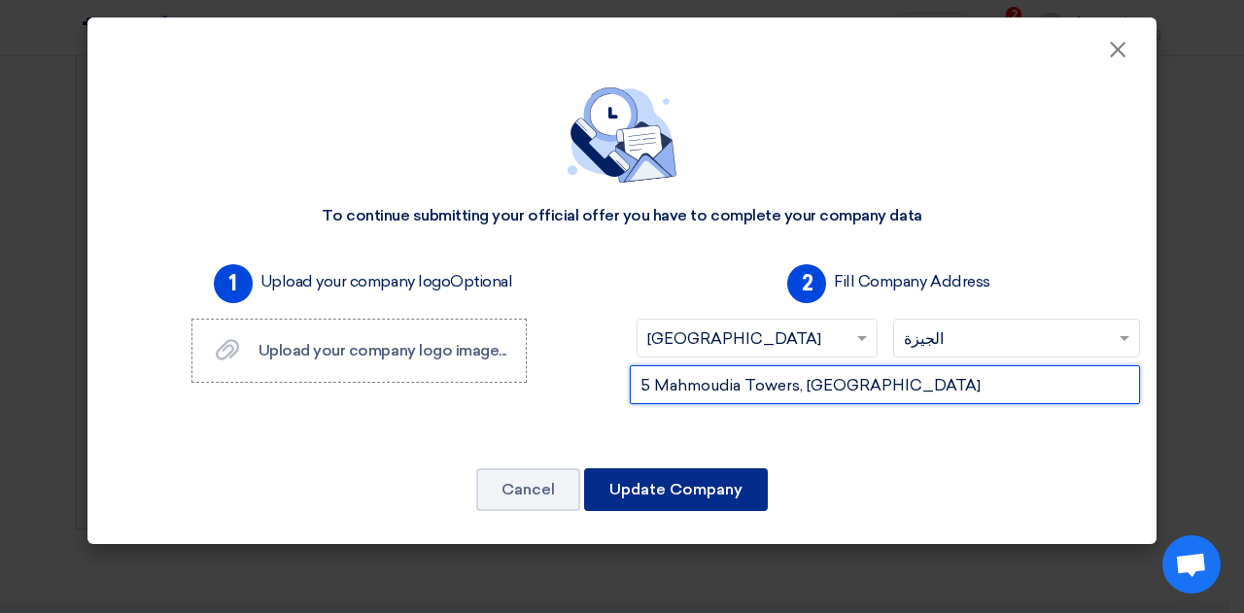
type input "5 Mahmoudia Towers, [GEOGRAPHIC_DATA]"
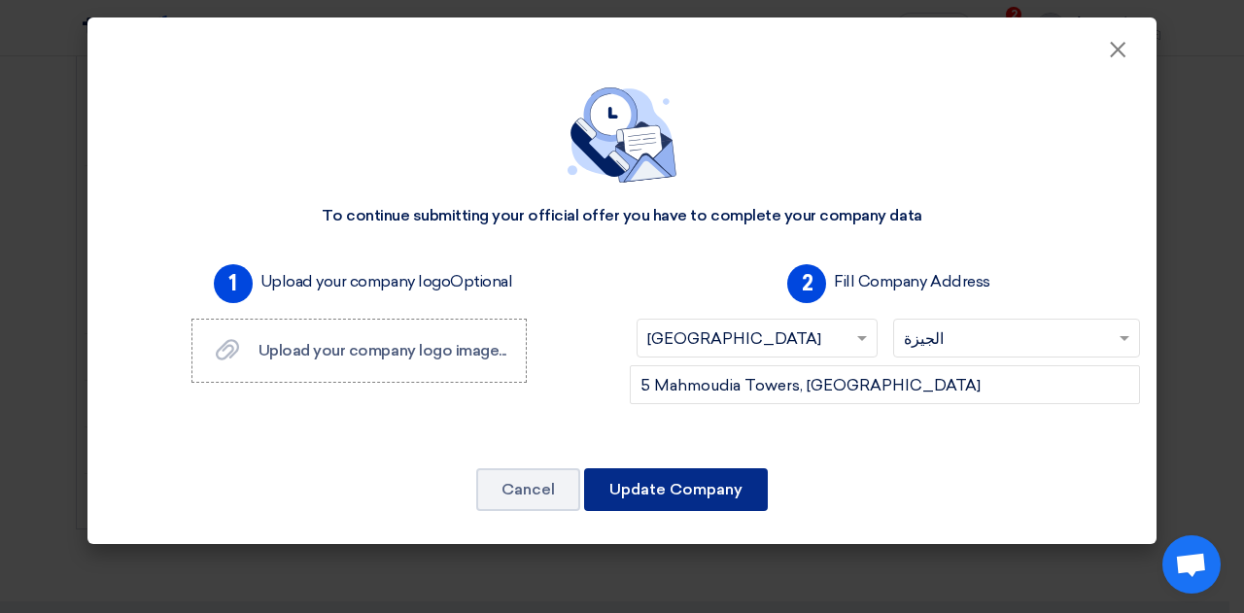
click at [675, 490] on button "Update Company" at bounding box center [676, 489] width 184 height 43
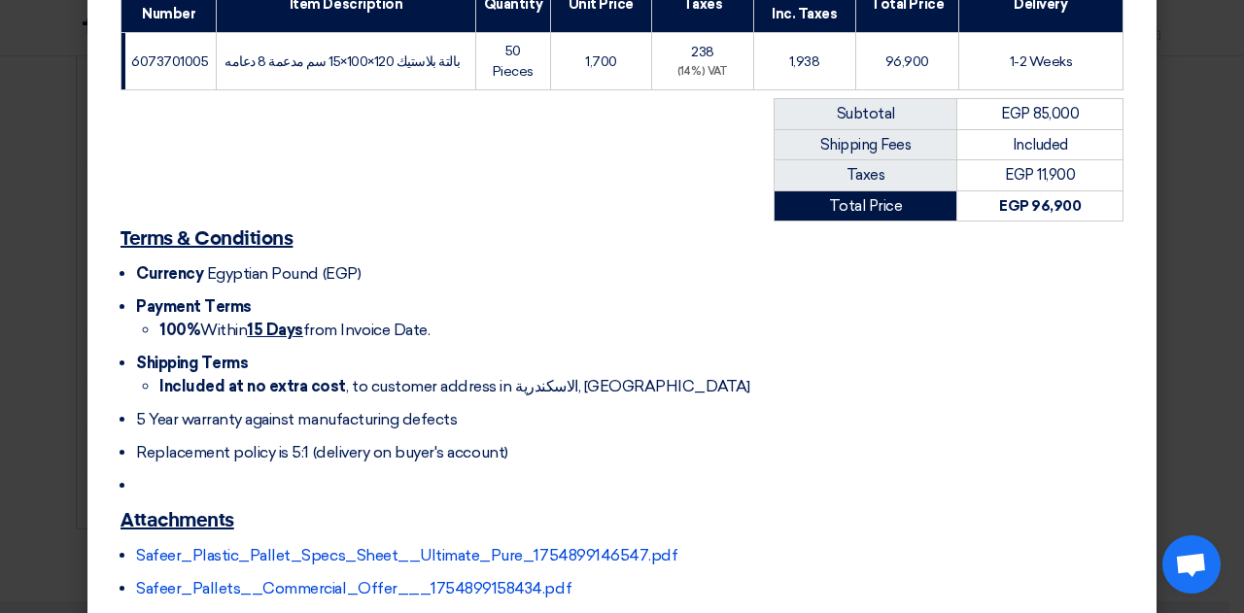
scroll to position [432, 0]
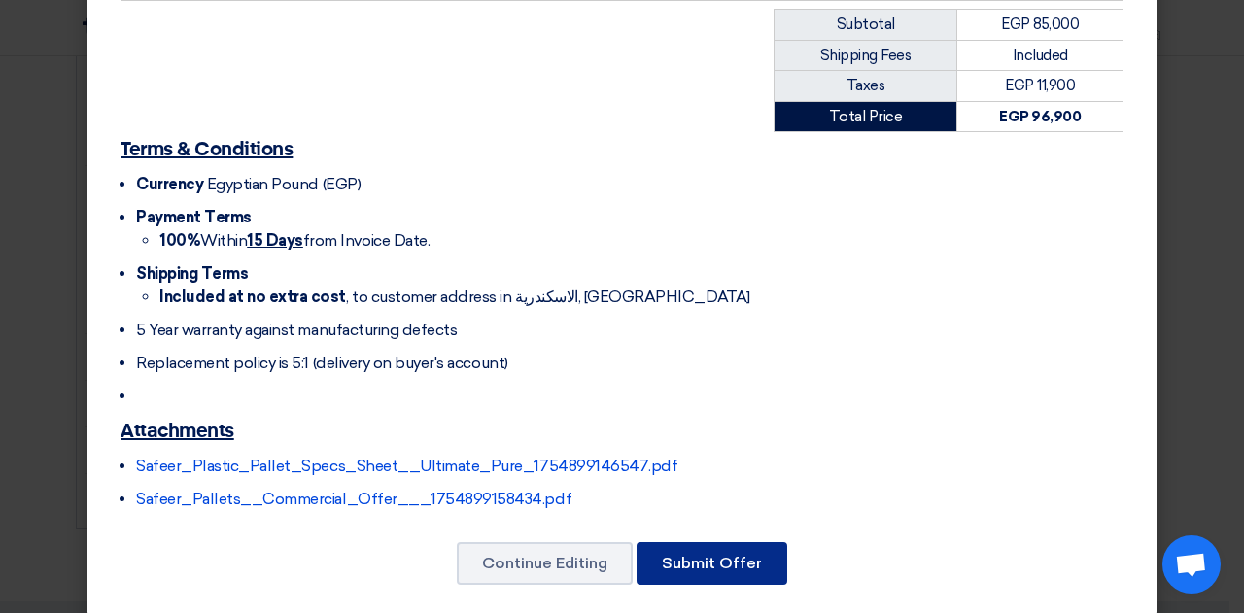
click at [700, 544] on button "Submit Offer" at bounding box center [712, 563] width 151 height 43
